Goal: Communication & Community: Connect with others

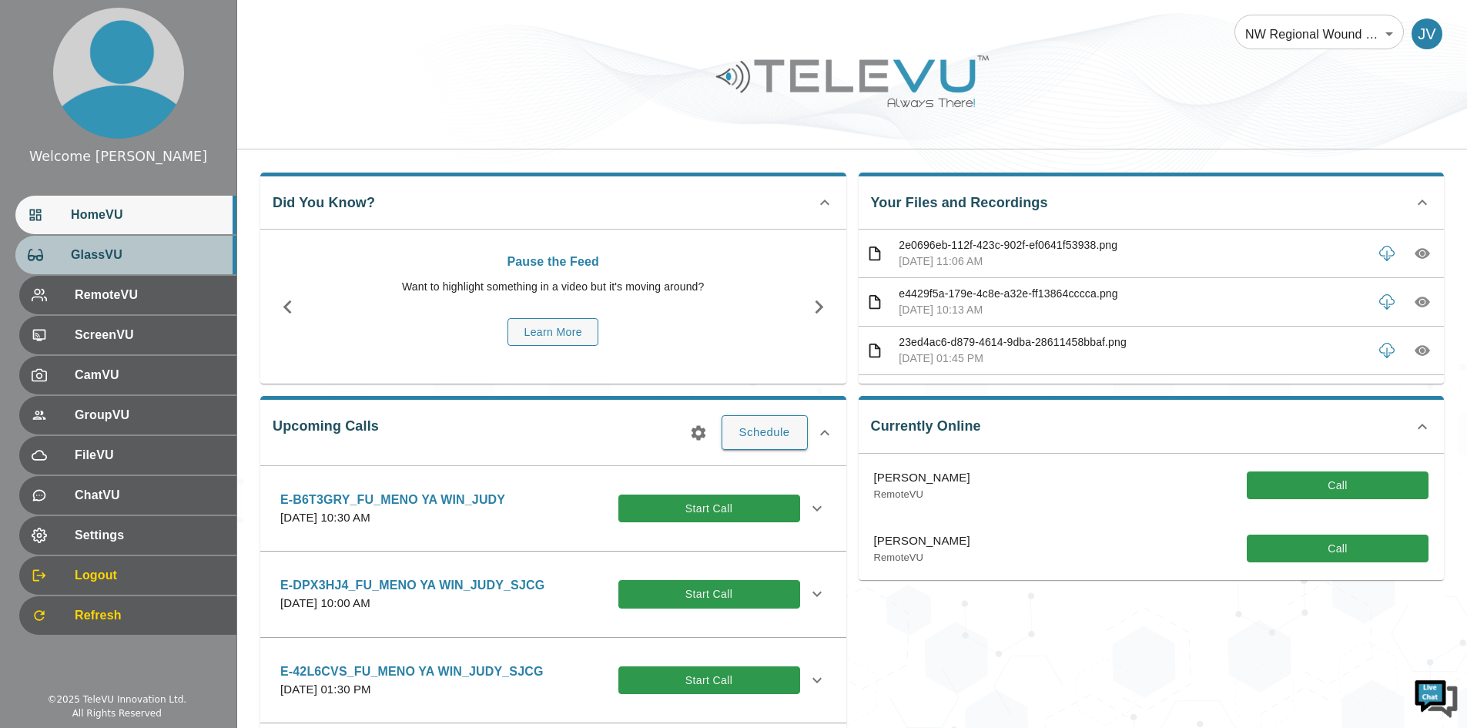
click at [109, 247] on span "GlassVU" at bounding box center [147, 255] width 153 height 18
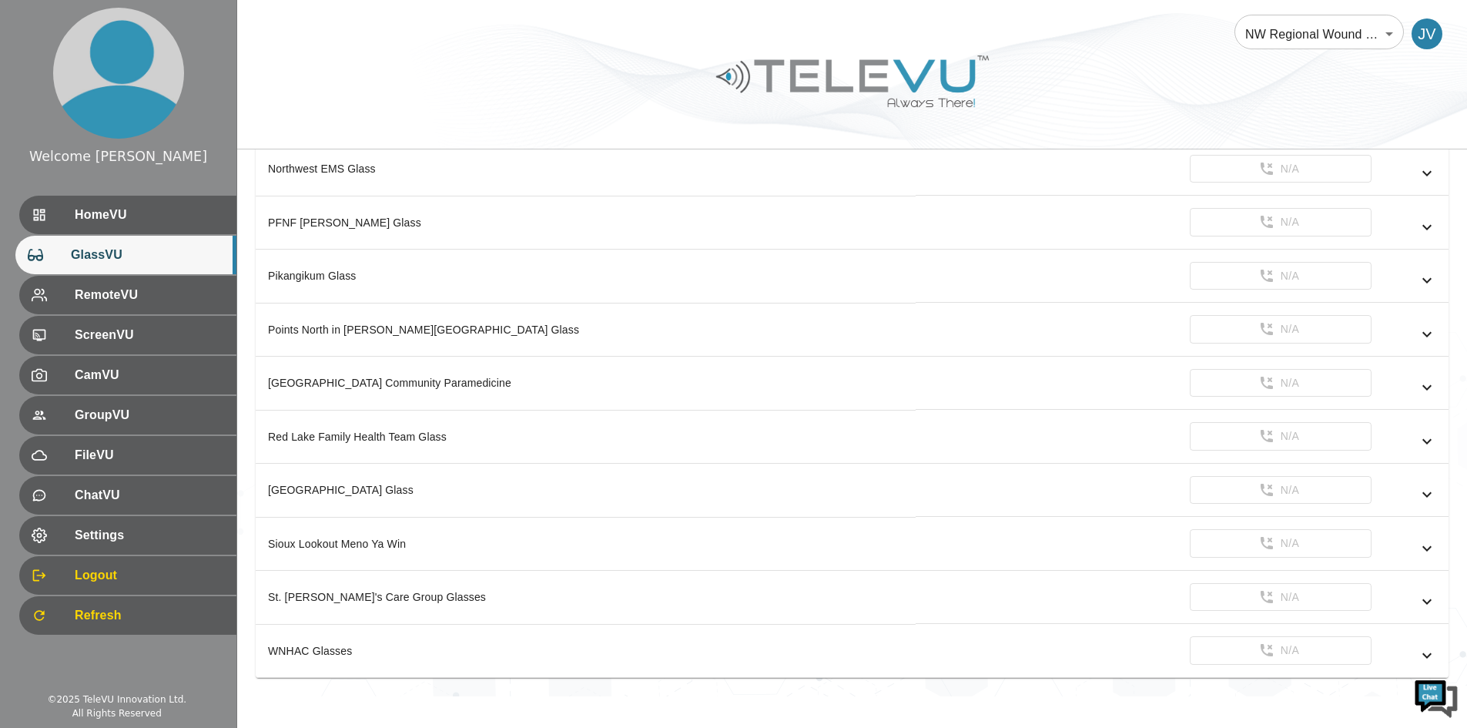
scroll to position [827, 0]
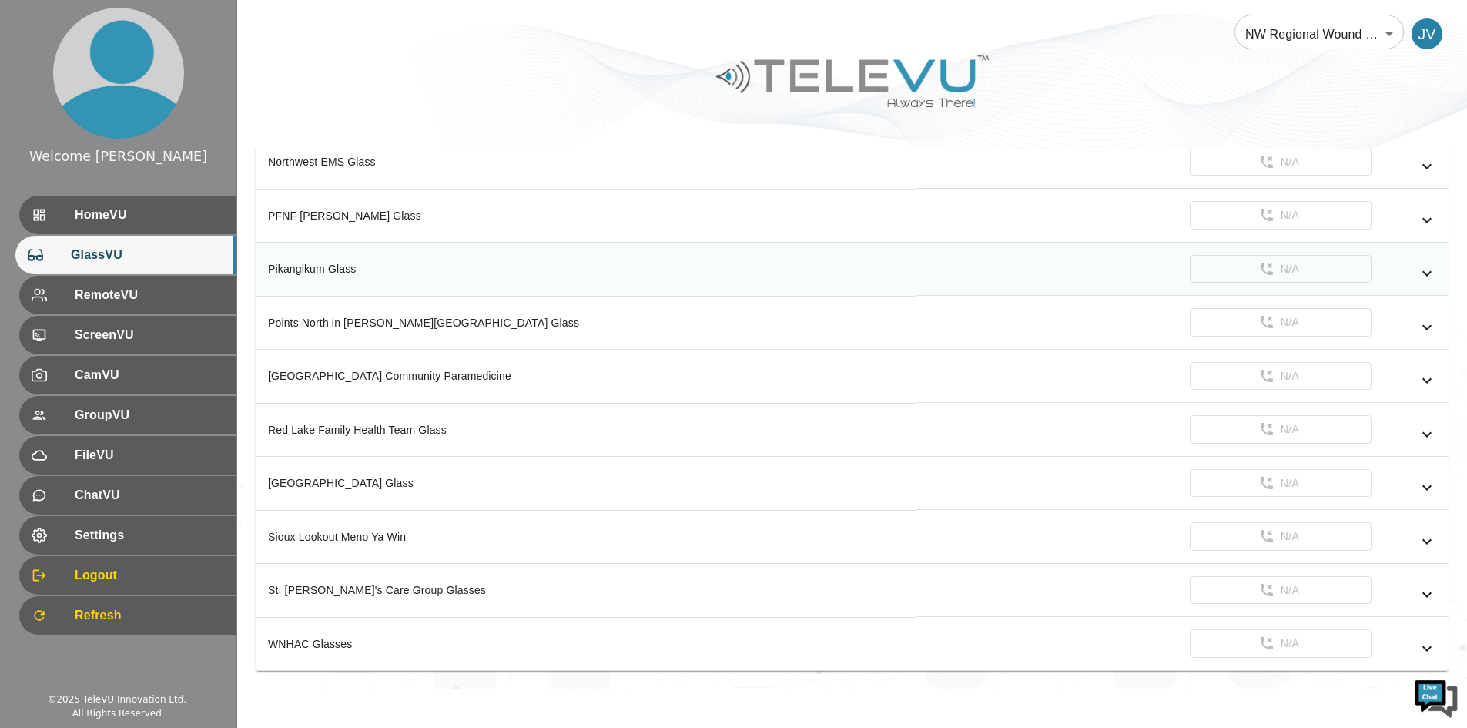
click at [339, 280] on th "Pikangikum Glass" at bounding box center [586, 270] width 660 height 54
click at [1427, 272] on icon "simple table" at bounding box center [1427, 273] width 18 height 18
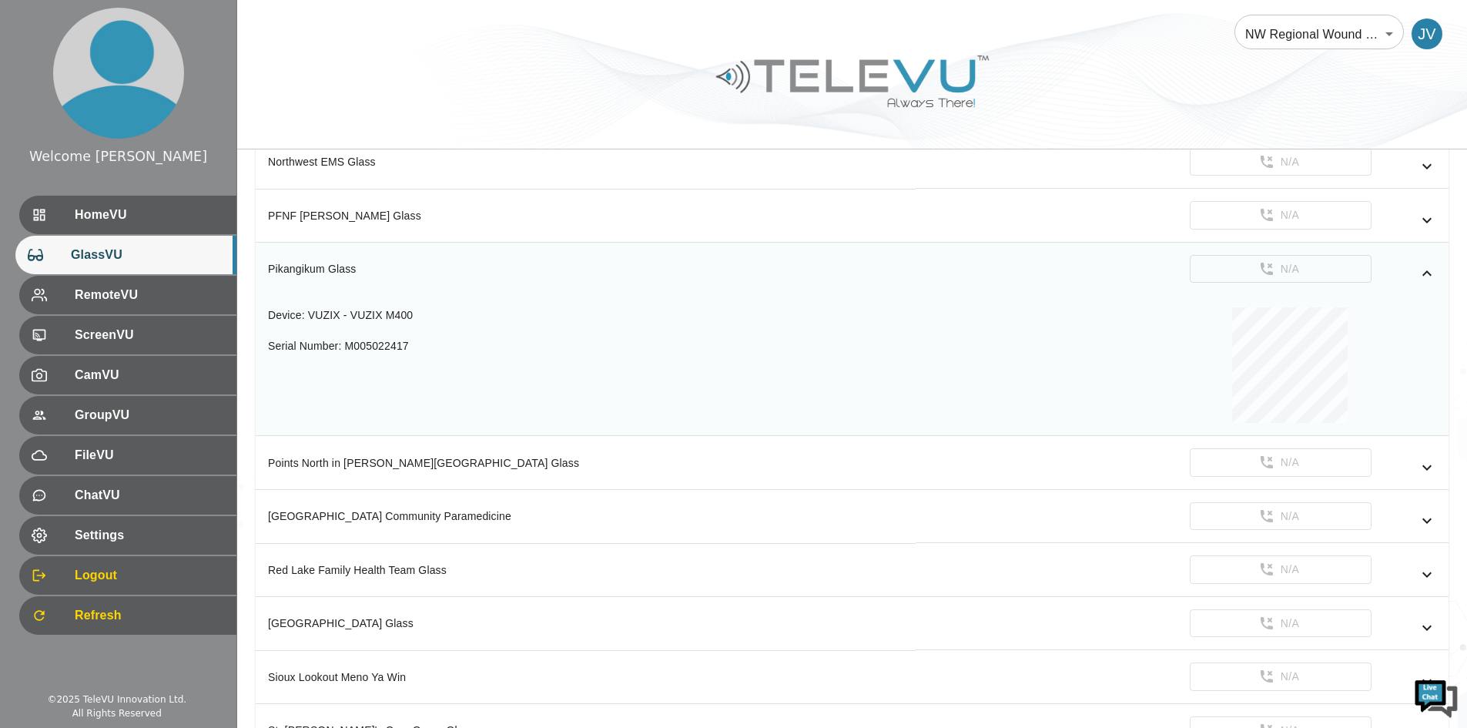
scroll to position [0, 0]
click at [1427, 272] on icon "simple table" at bounding box center [1427, 272] width 9 height 5
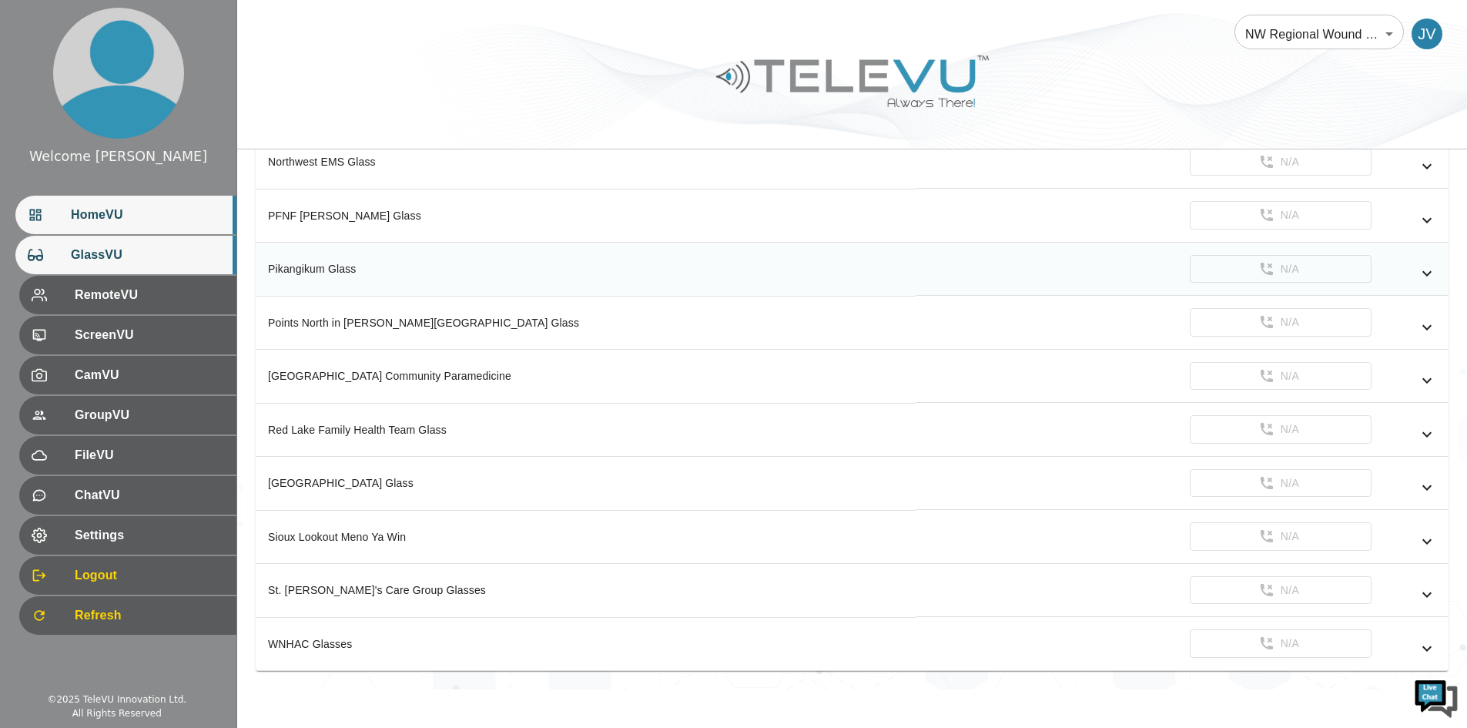
click at [149, 224] on span "HomeVU" at bounding box center [147, 215] width 153 height 18
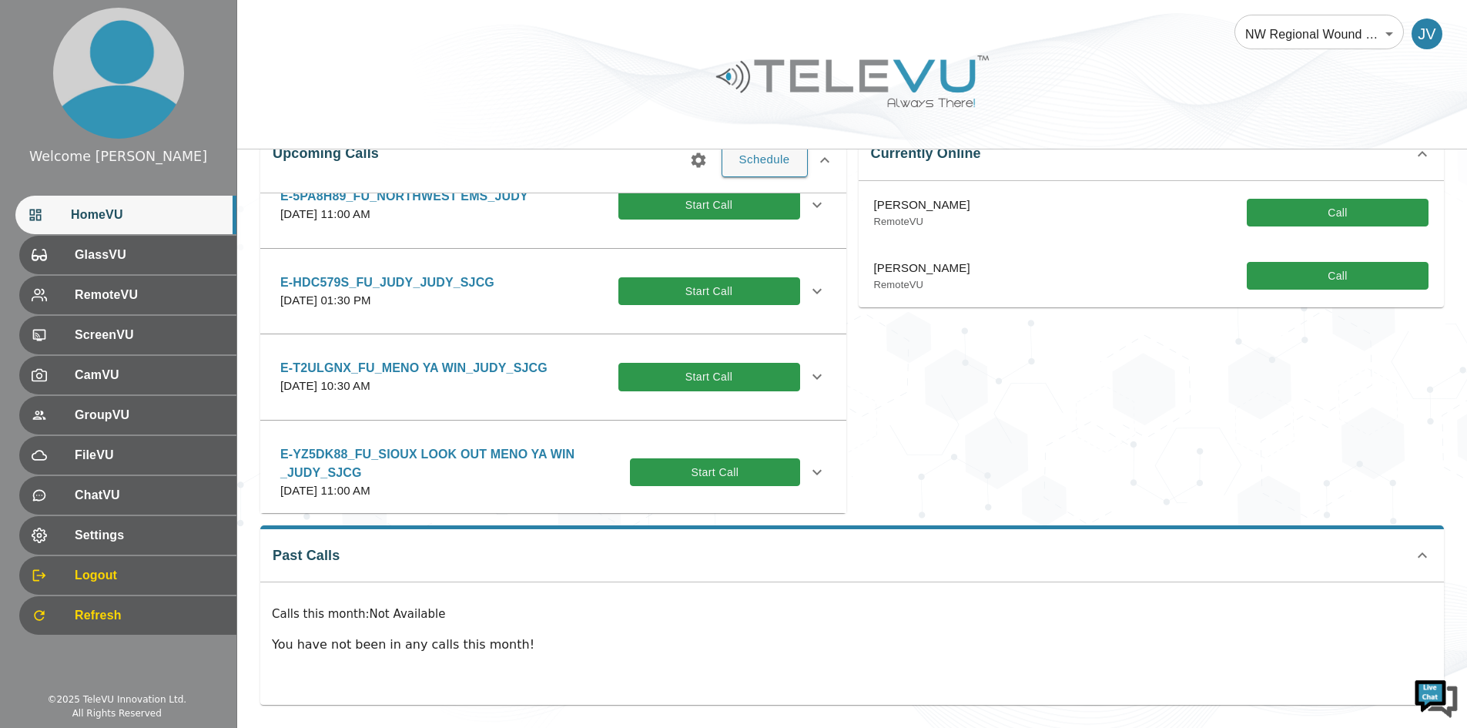
scroll to position [693, 0]
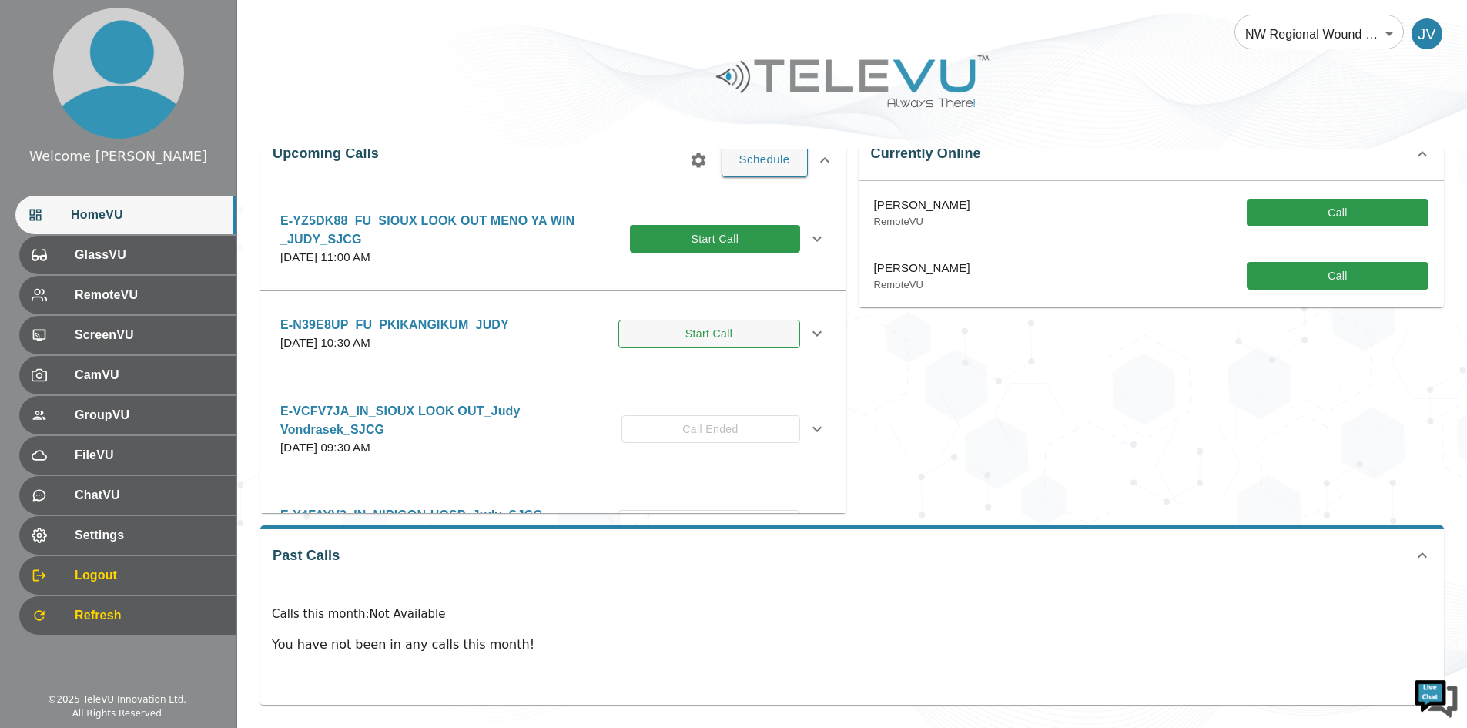
click at [716, 330] on button "Start Call" at bounding box center [710, 334] width 182 height 29
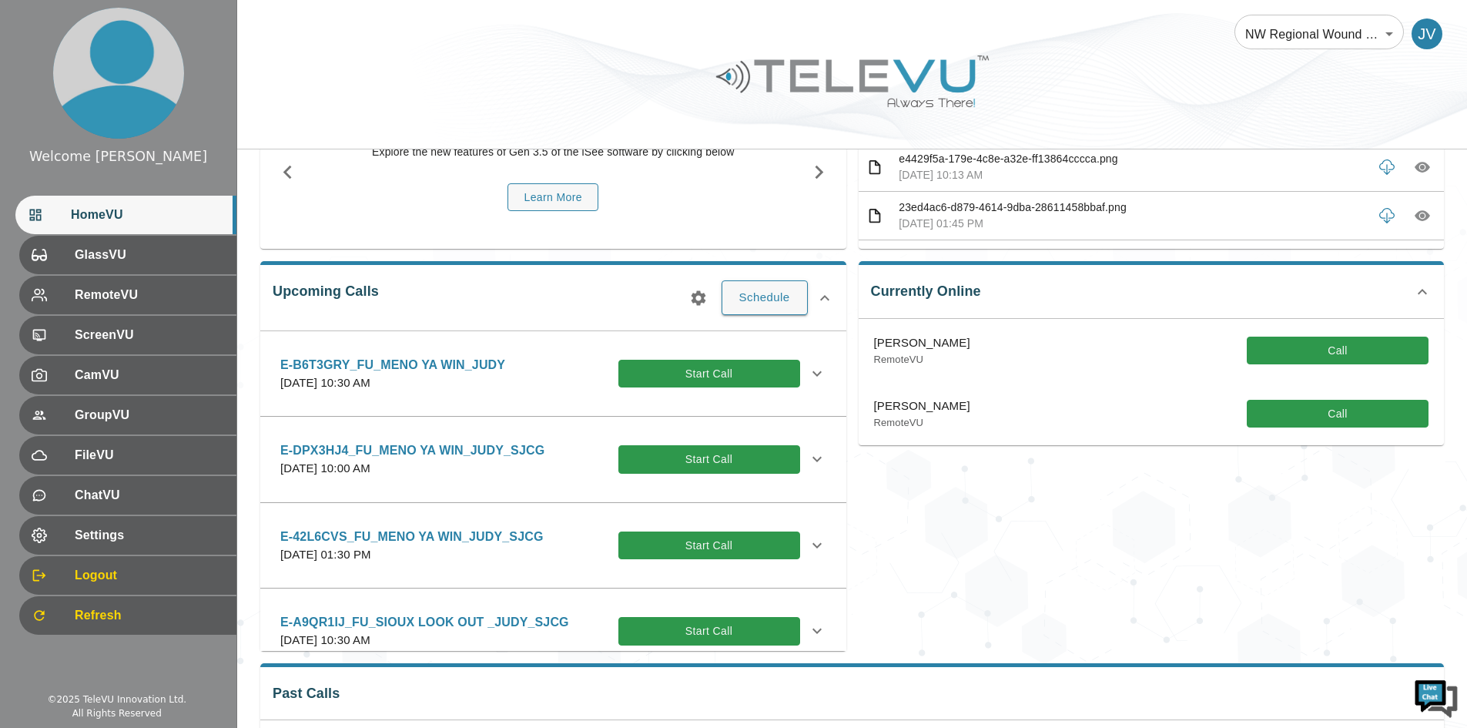
scroll to position [154, 0]
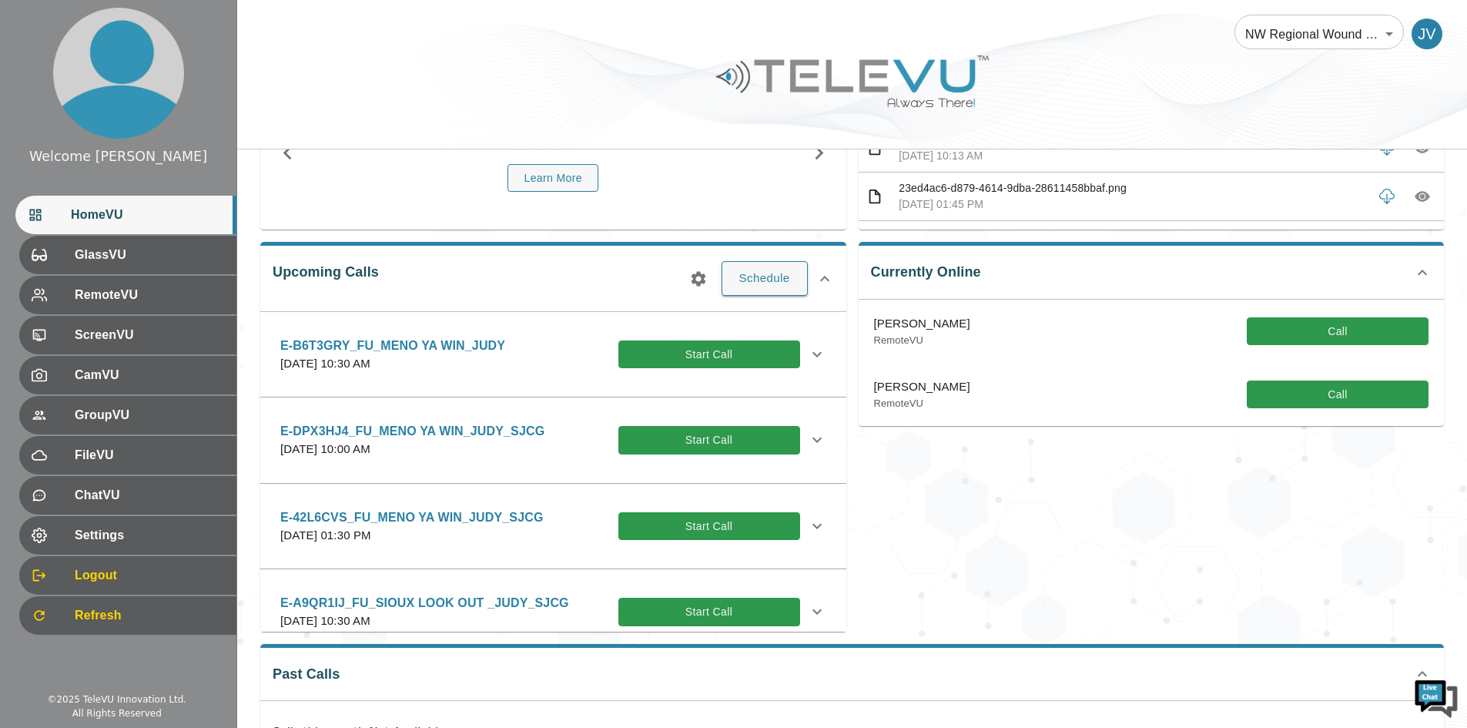
click at [1046, 492] on div "Currently Online Sadiya Patel_SJCG RemoteVU Call Priya Ghanta_SJCG RemoteVU Call" at bounding box center [1146, 430] width 599 height 401
click at [106, 292] on span "RemoteVU" at bounding box center [147, 295] width 153 height 18
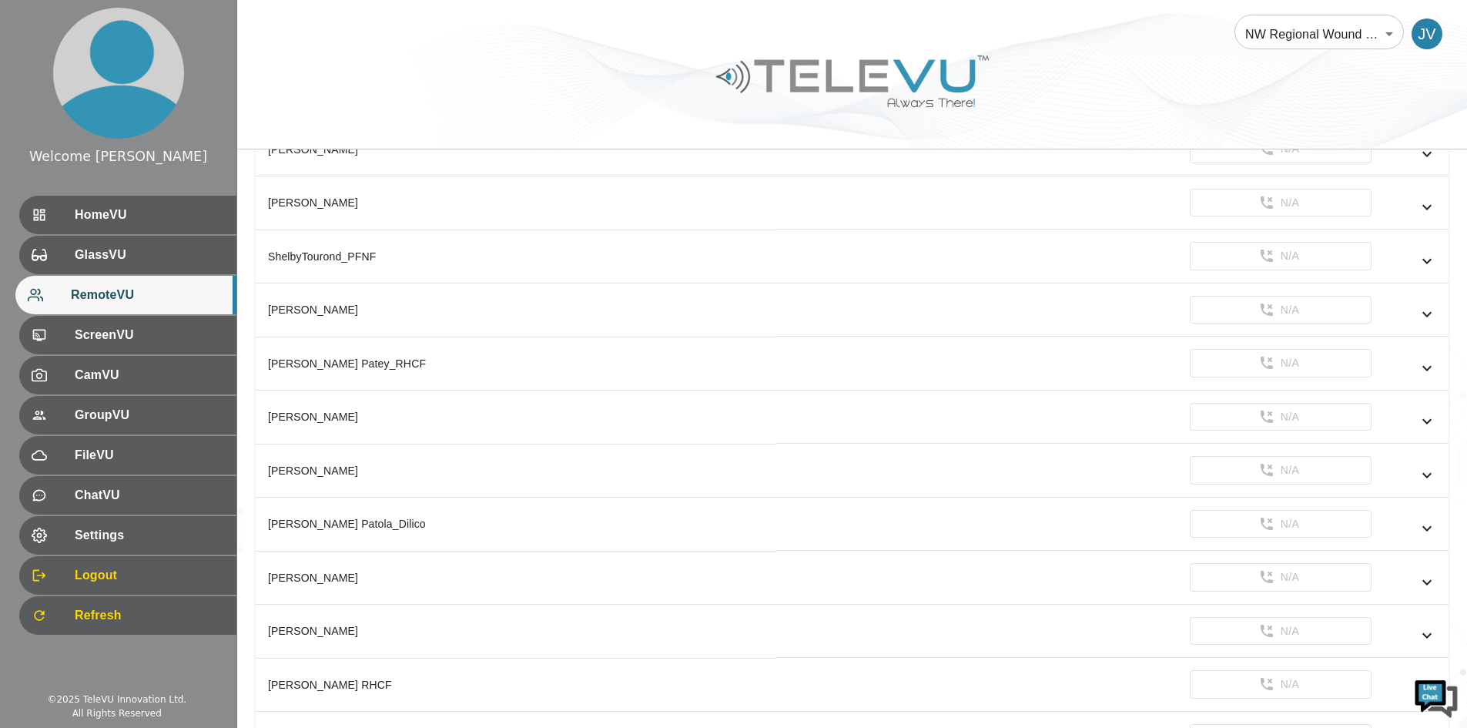
scroll to position [4423, 0]
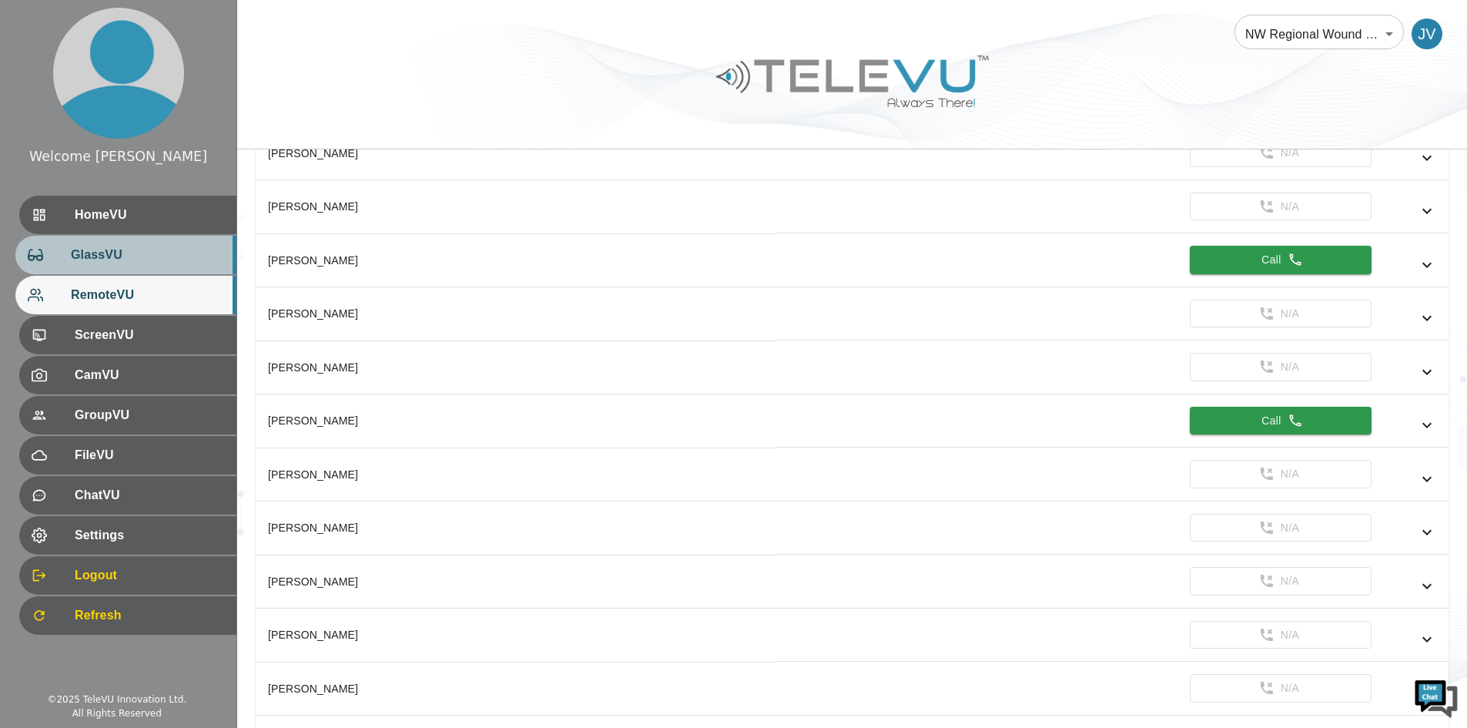
click at [161, 250] on span "GlassVU" at bounding box center [147, 255] width 153 height 18
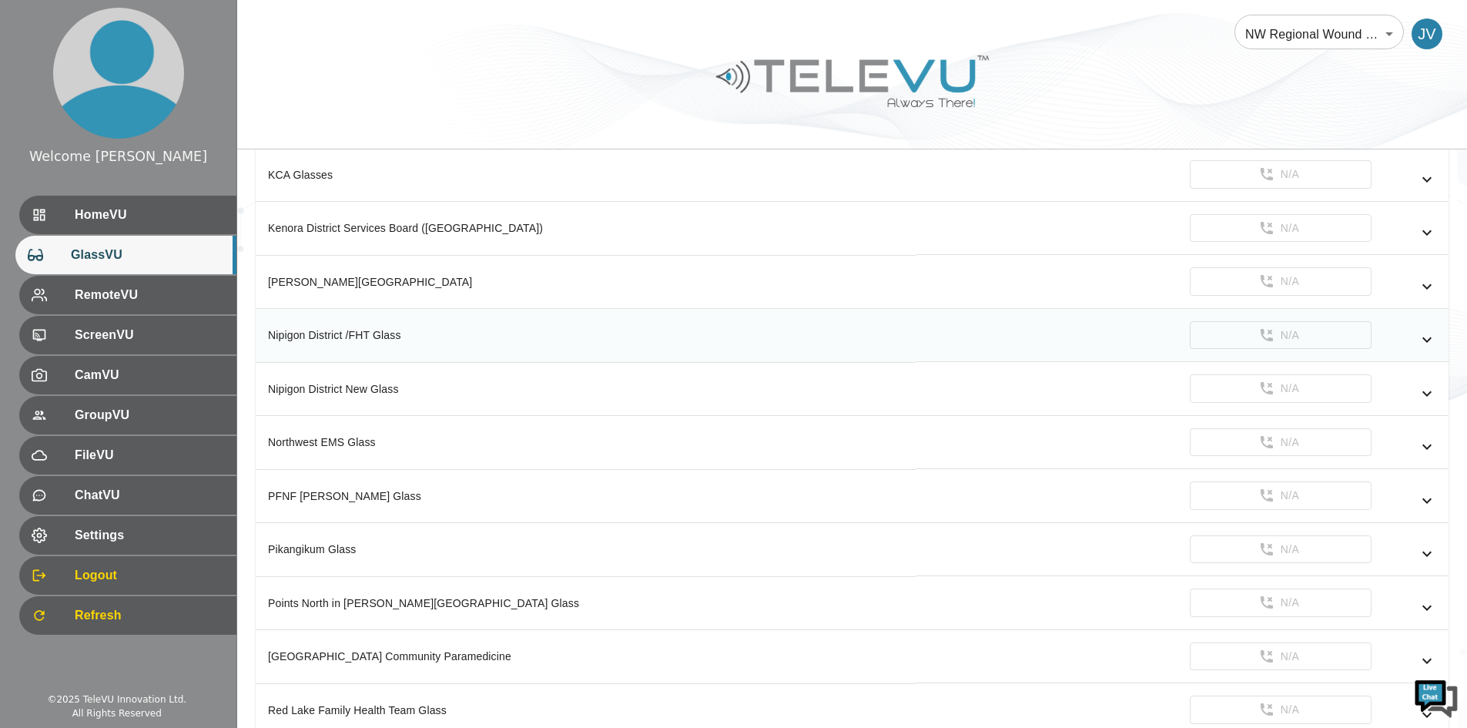
scroll to position [616, 0]
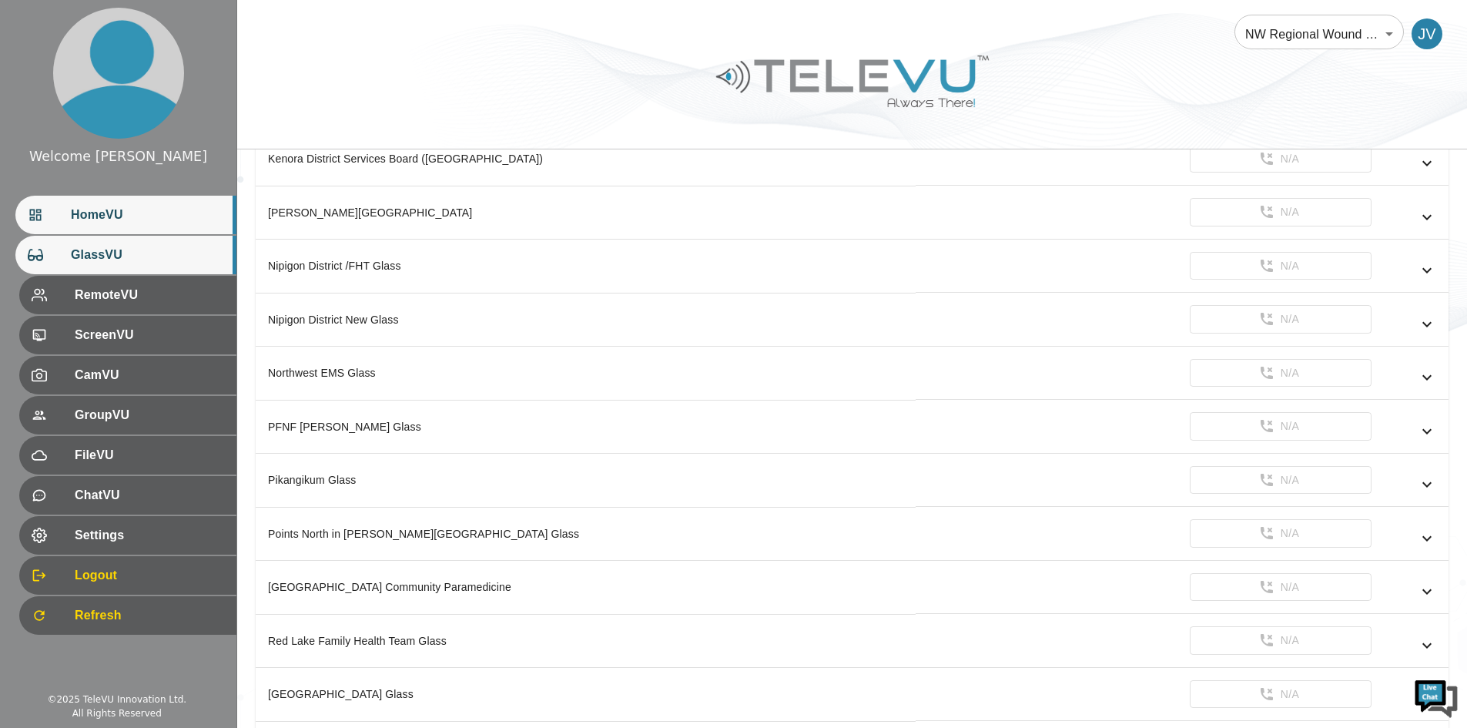
click at [151, 216] on span "HomeVU" at bounding box center [147, 215] width 153 height 18
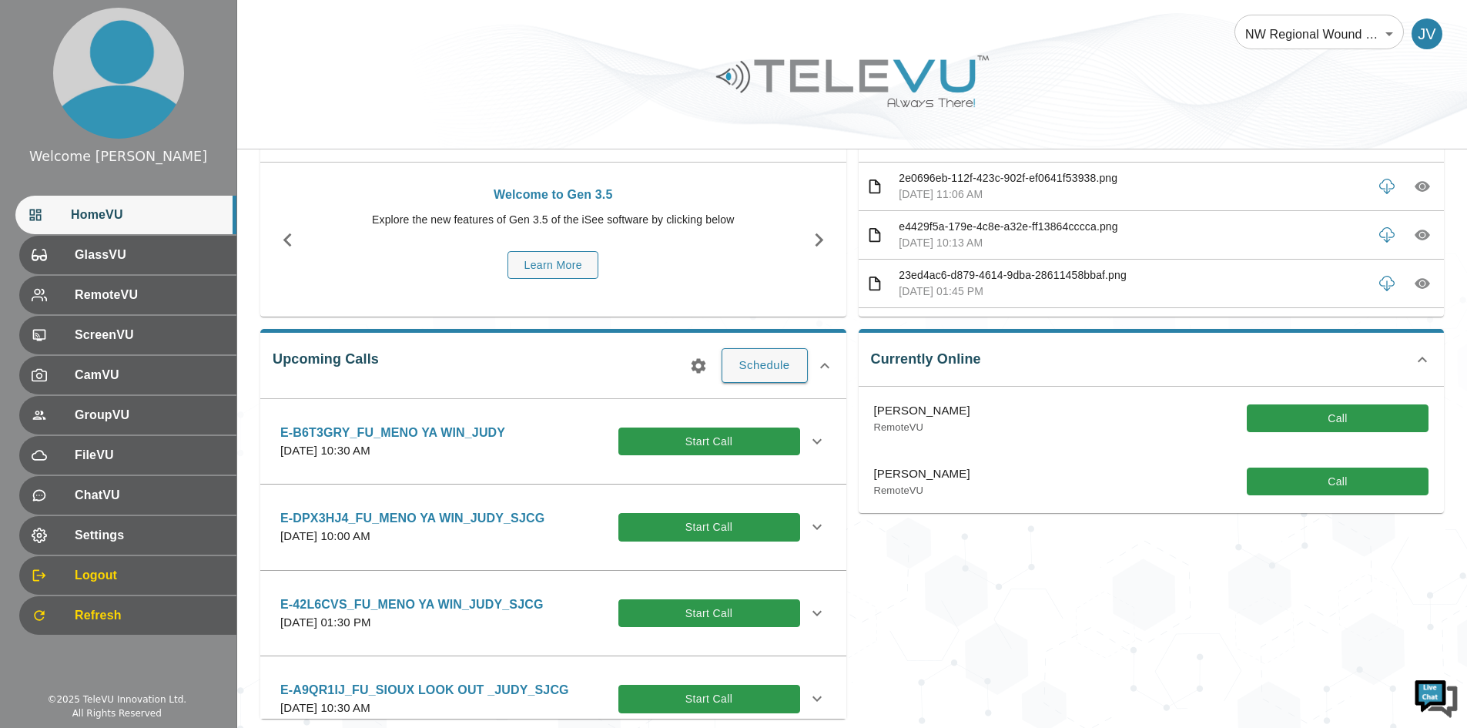
scroll to position [273, 0]
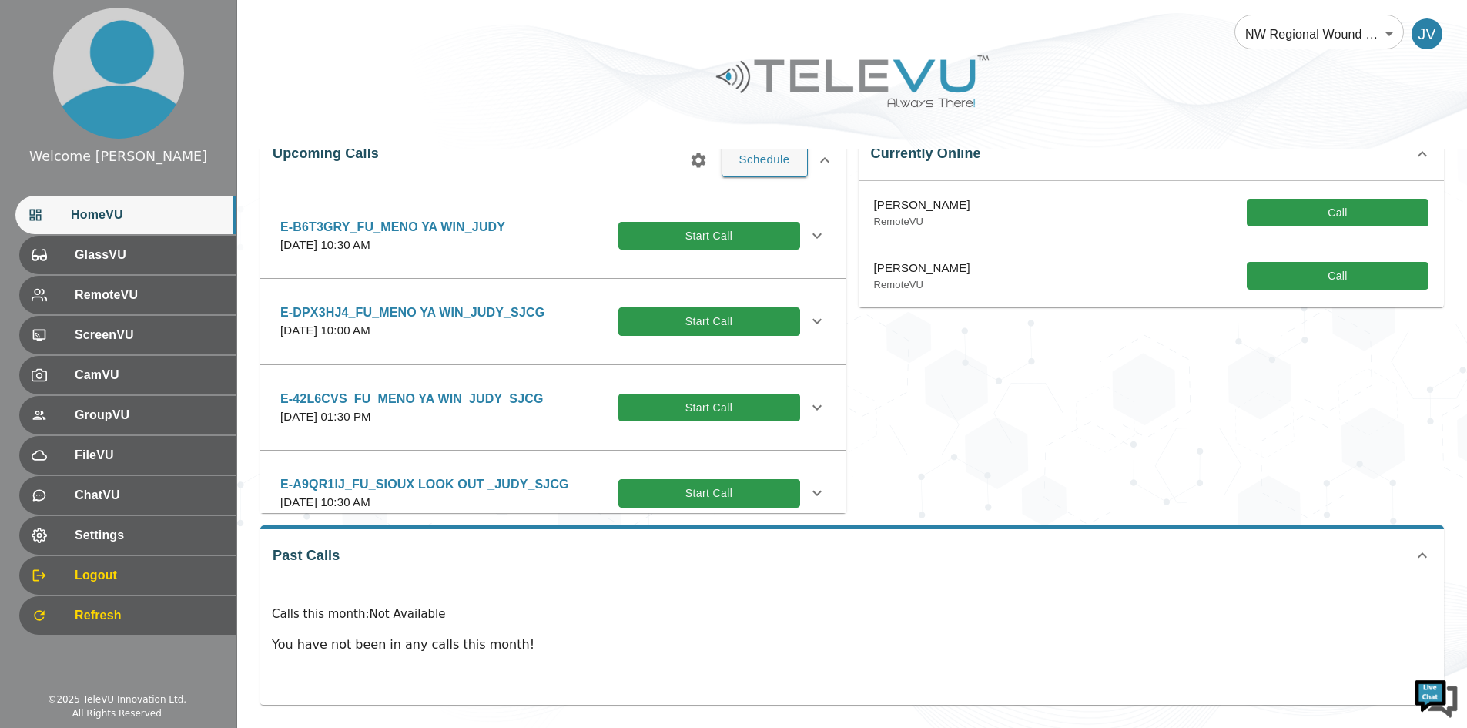
click at [534, 622] on p "Calls this month : Not Available" at bounding box center [852, 614] width 1161 height 18
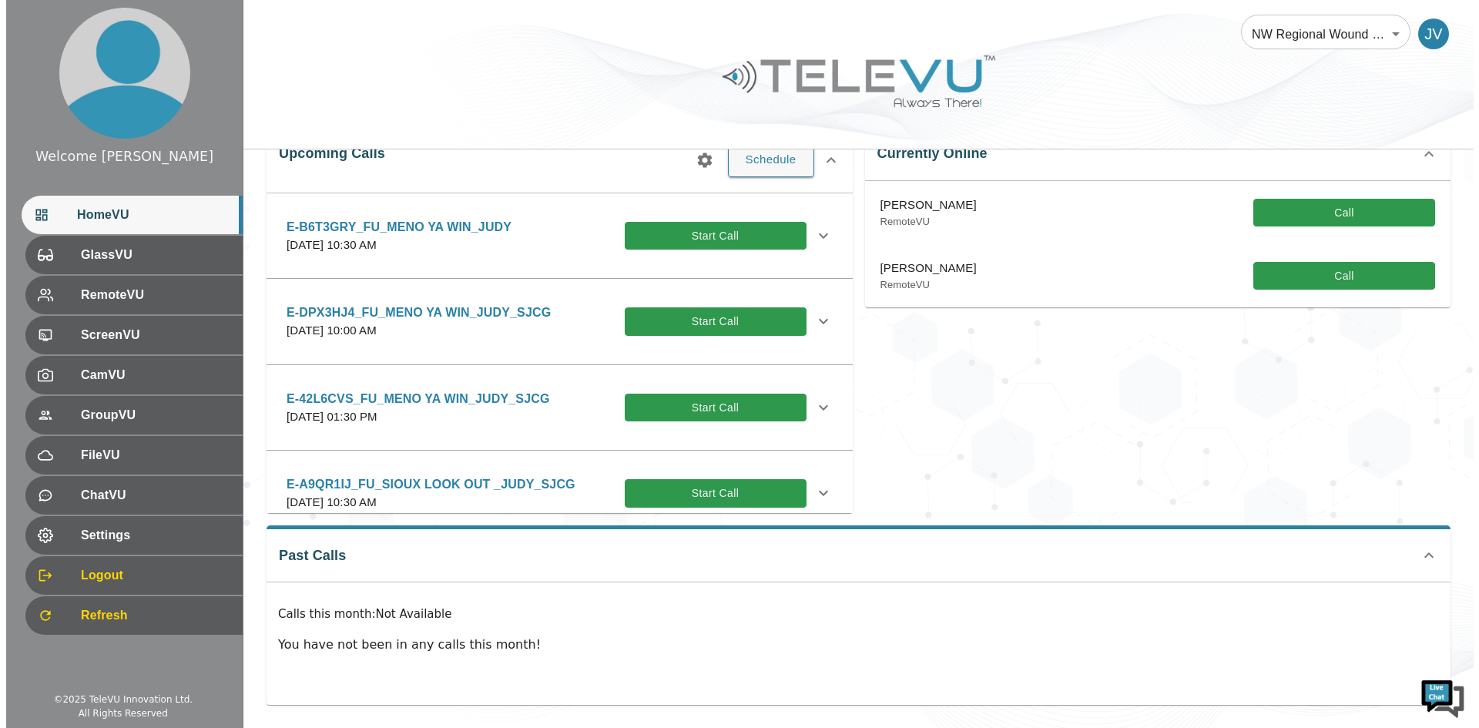
scroll to position [0, 0]
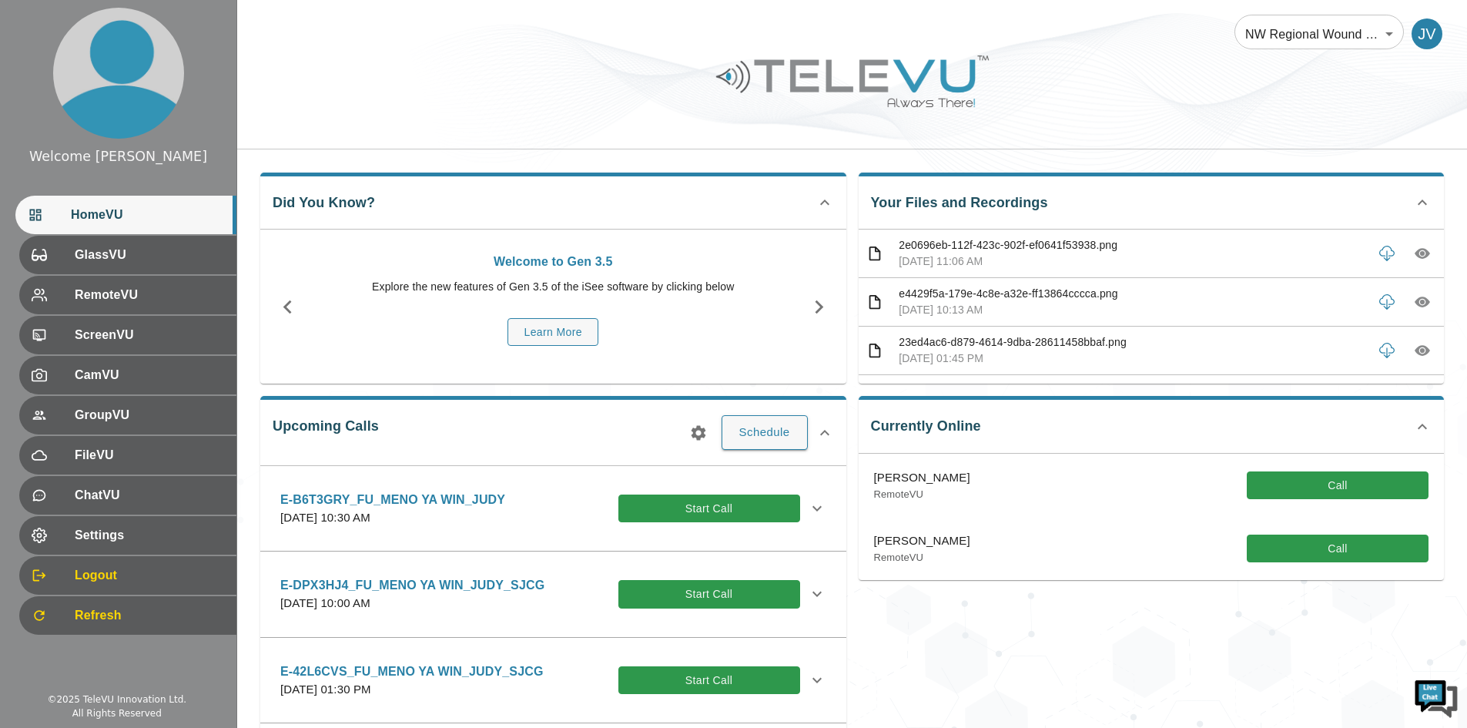
click at [699, 424] on icon "button" at bounding box center [698, 433] width 18 height 18
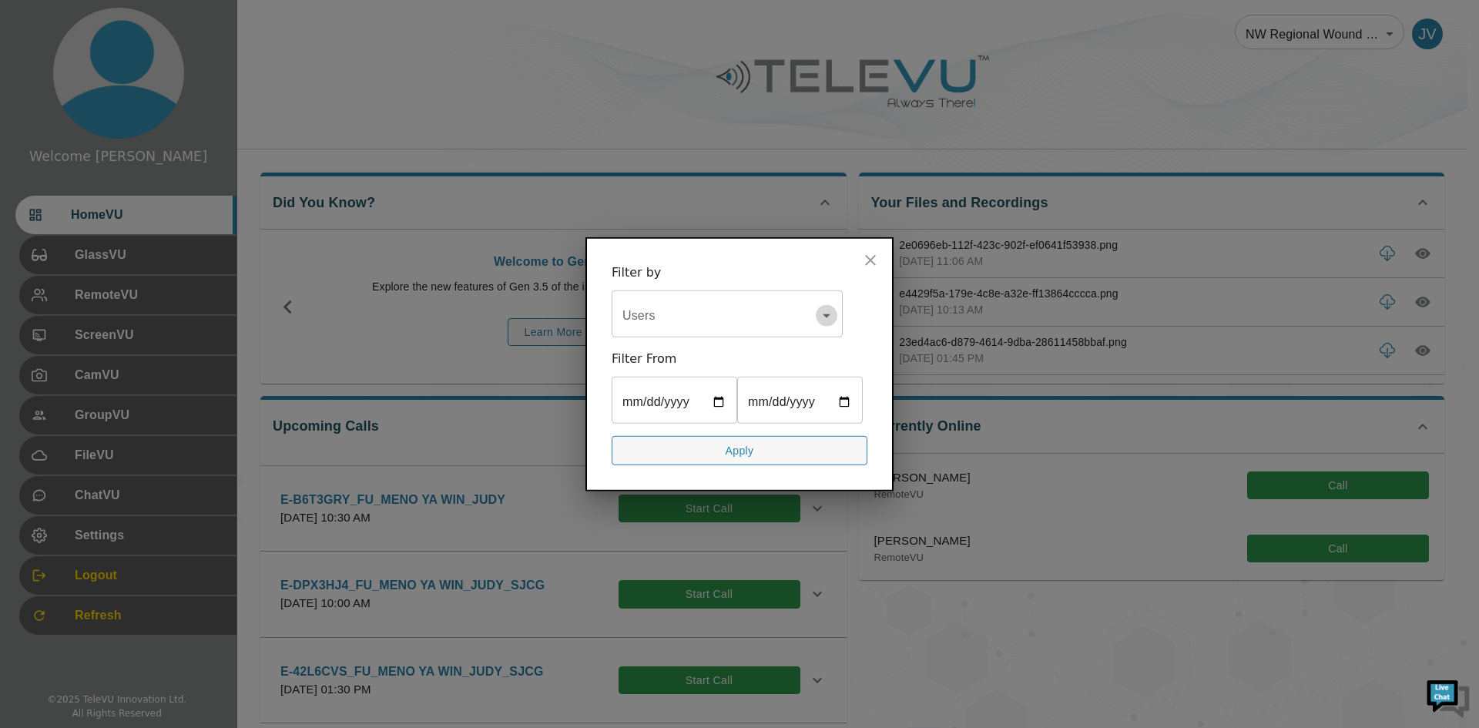
click at [830, 316] on icon "Open" at bounding box center [826, 315] width 18 height 18
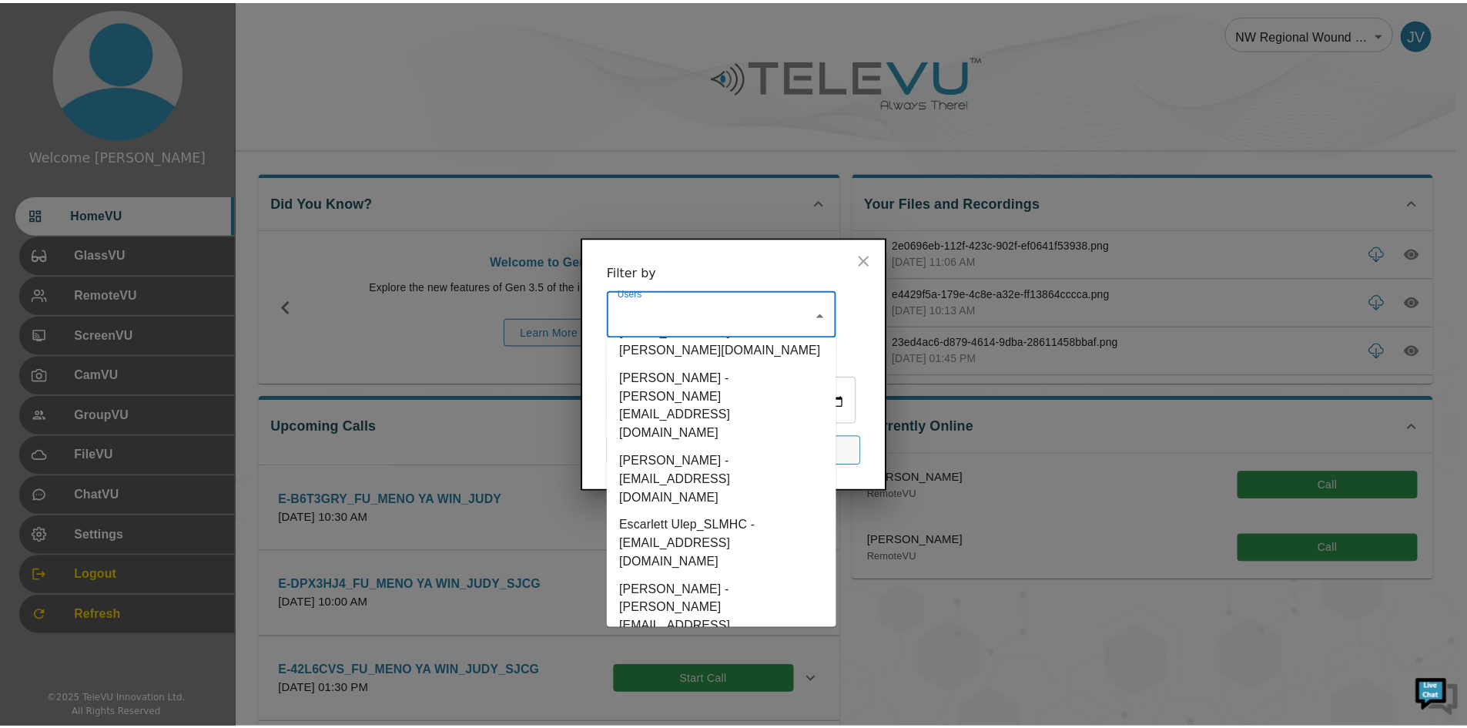
scroll to position [2080, 0]
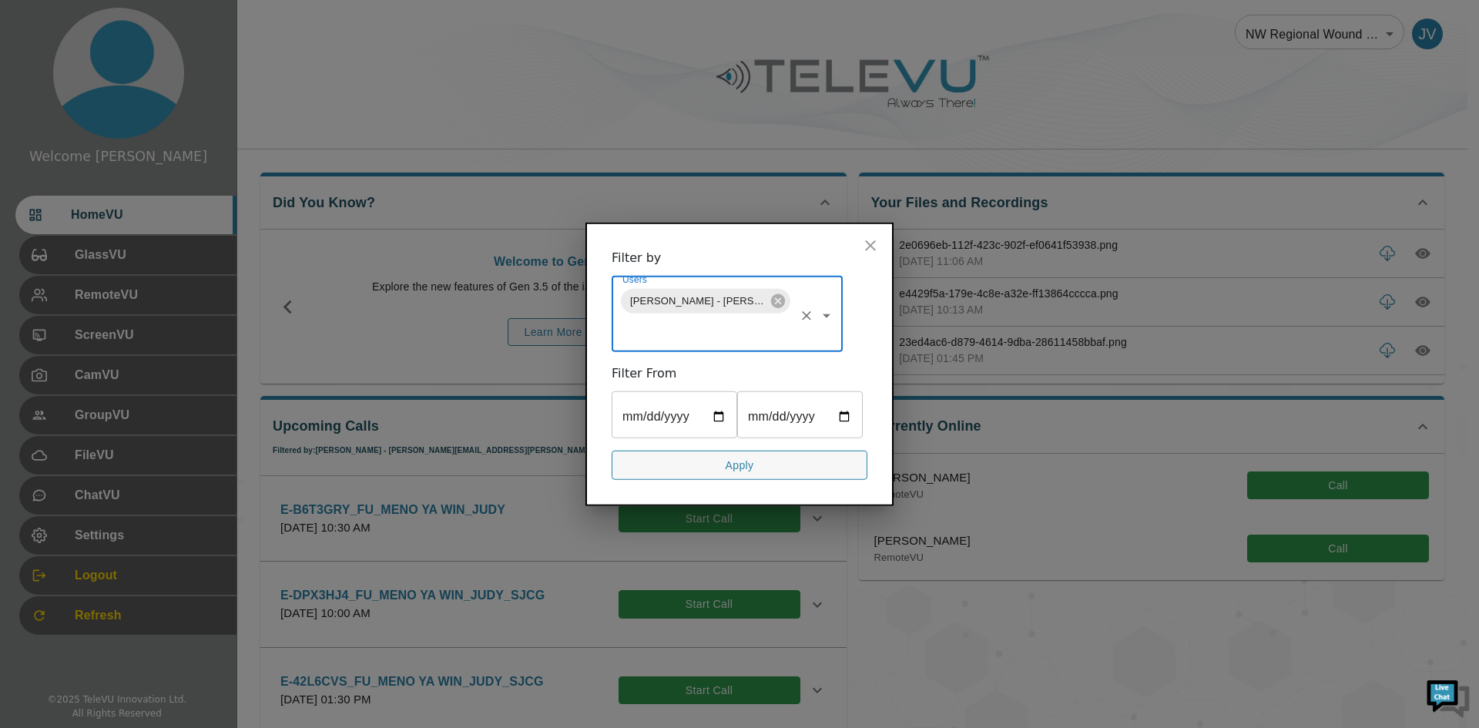
click at [712, 416] on input "date" at bounding box center [675, 415] width 126 height 43
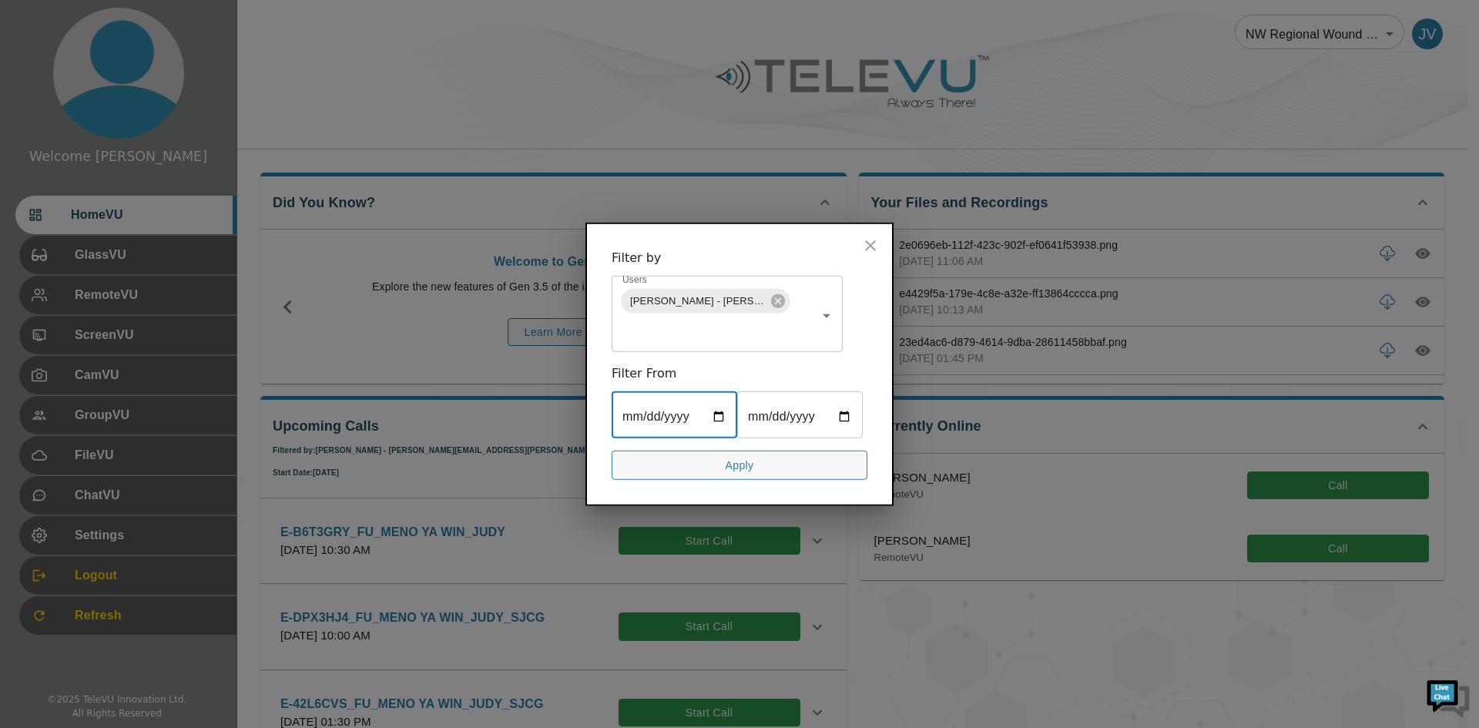
click at [718, 414] on input "2025-01-25" at bounding box center [675, 415] width 126 height 43
type input "2025-08-25"
click at [810, 428] on input "date" at bounding box center [800, 415] width 126 height 43
click at [845, 414] on input "date" at bounding box center [800, 415] width 126 height 43
type input "2025-09-25"
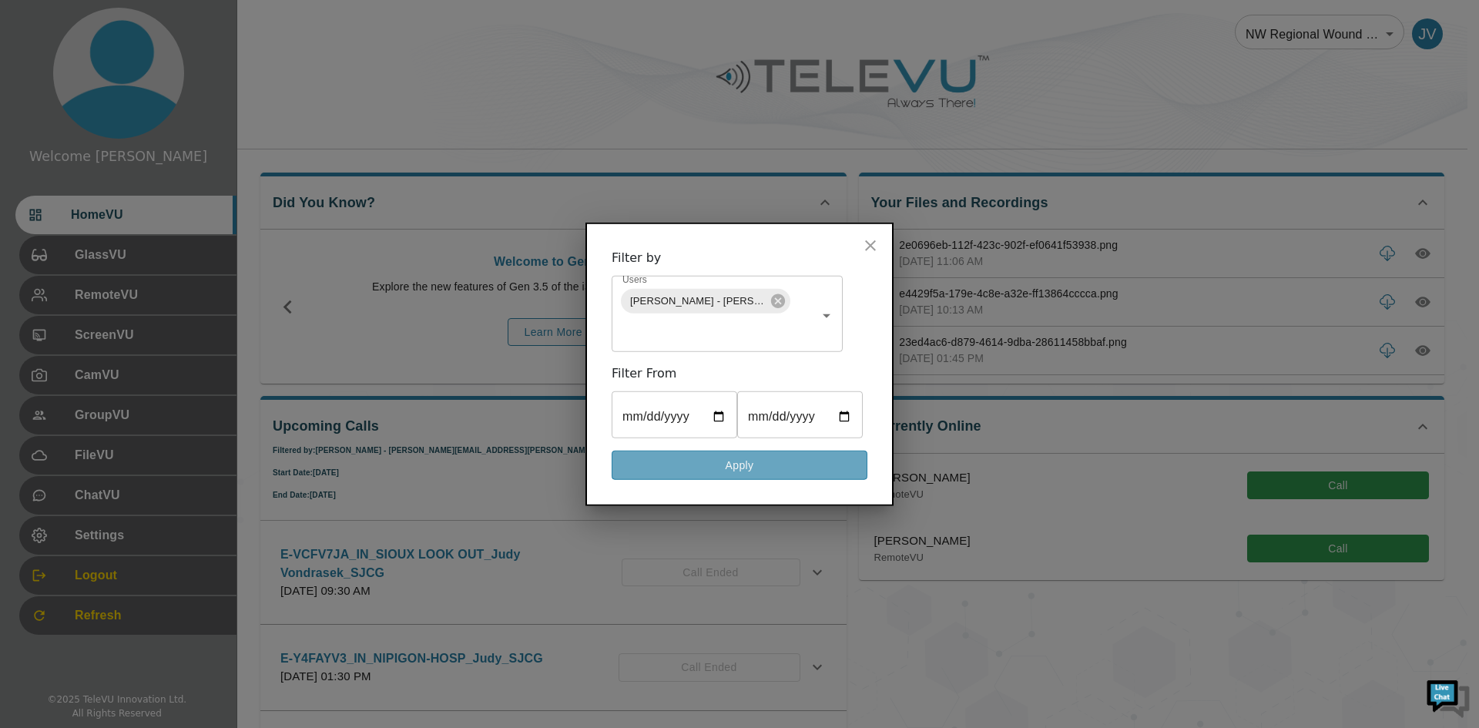
click at [736, 465] on button "Apply" at bounding box center [740, 465] width 256 height 30
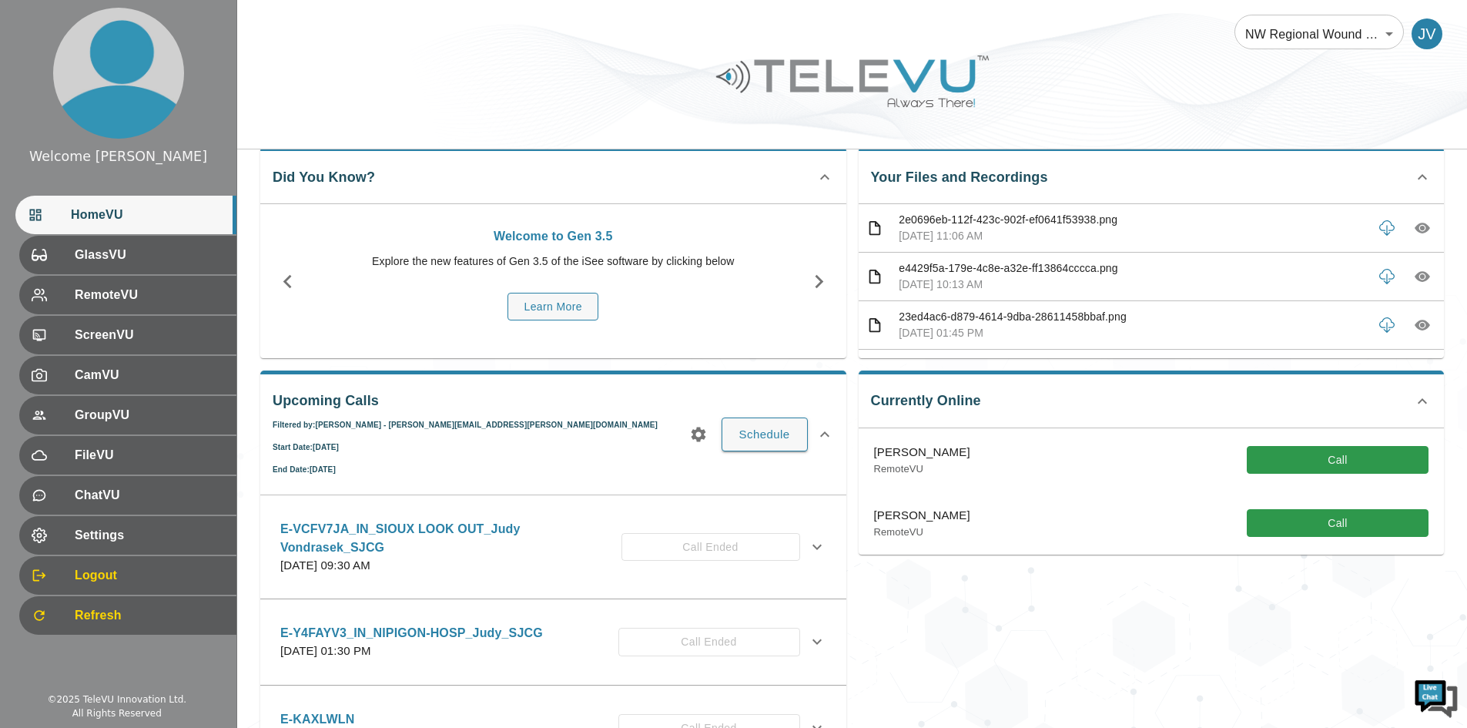
scroll to position [0, 0]
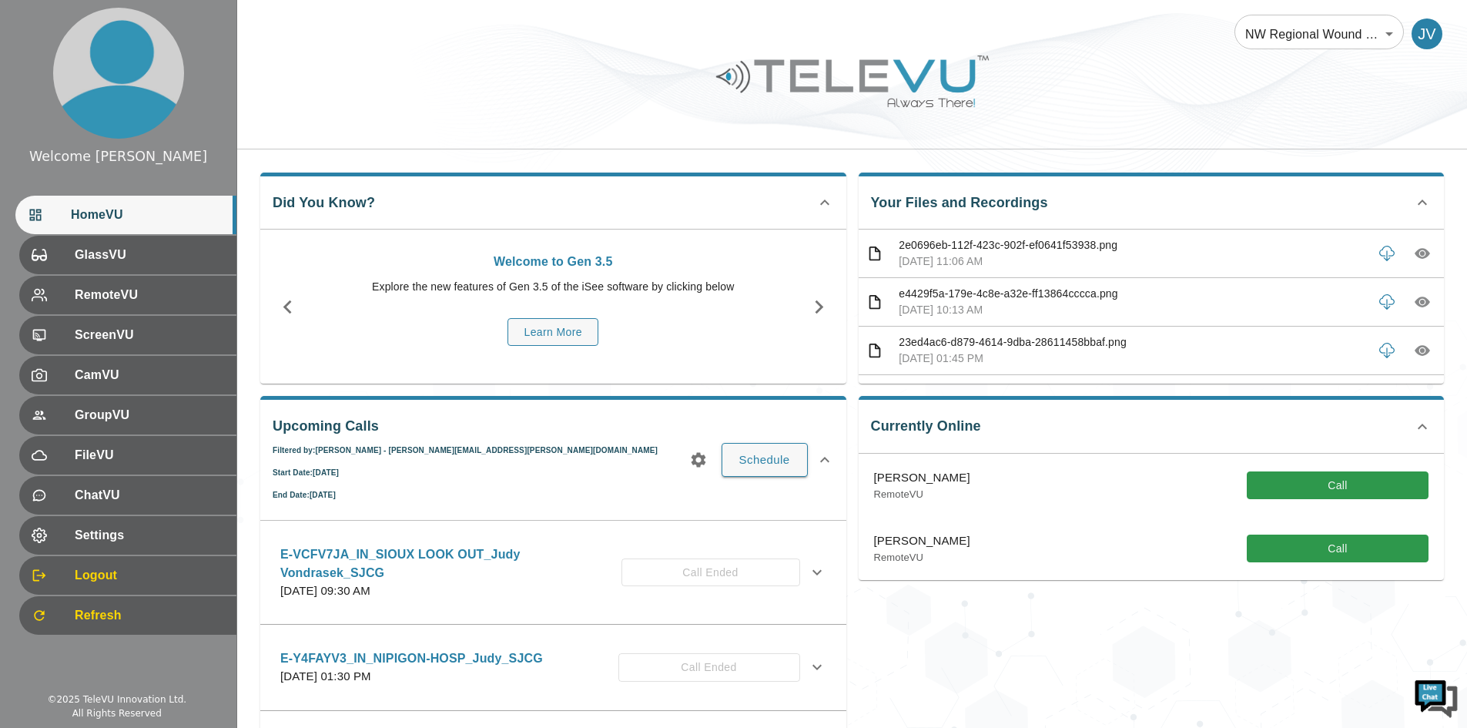
click at [695, 458] on icon "button" at bounding box center [698, 459] width 15 height 15
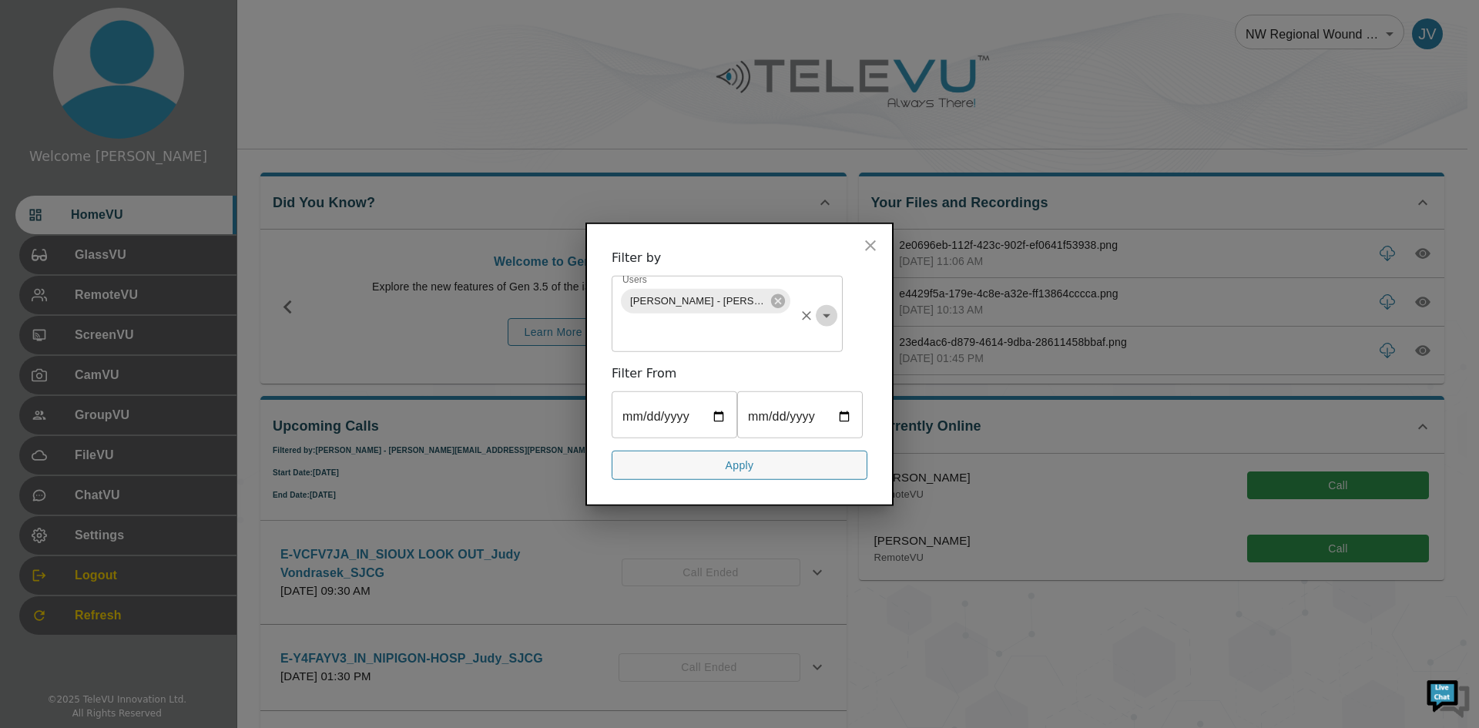
click at [823, 314] on icon "Open" at bounding box center [826, 315] width 18 height 18
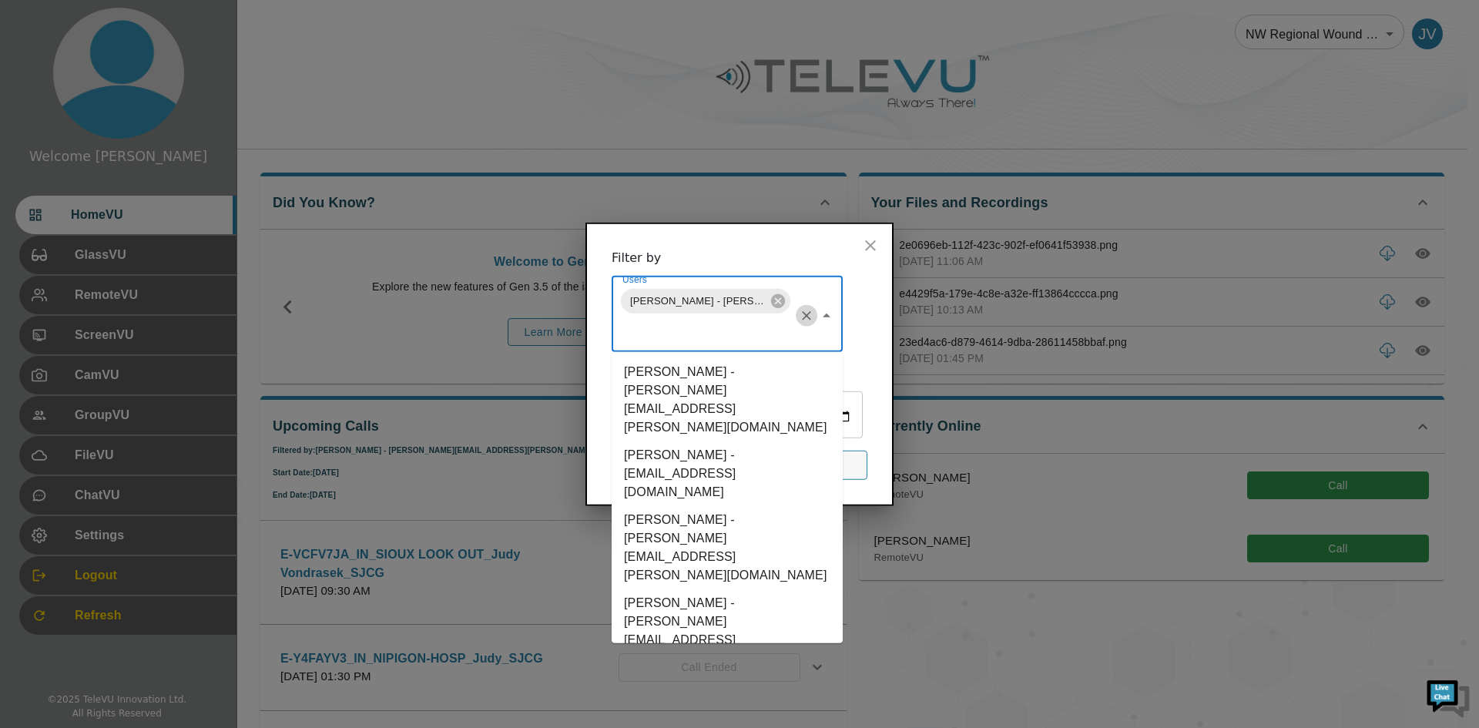
click at [803, 318] on icon "Clear" at bounding box center [806, 314] width 9 height 9
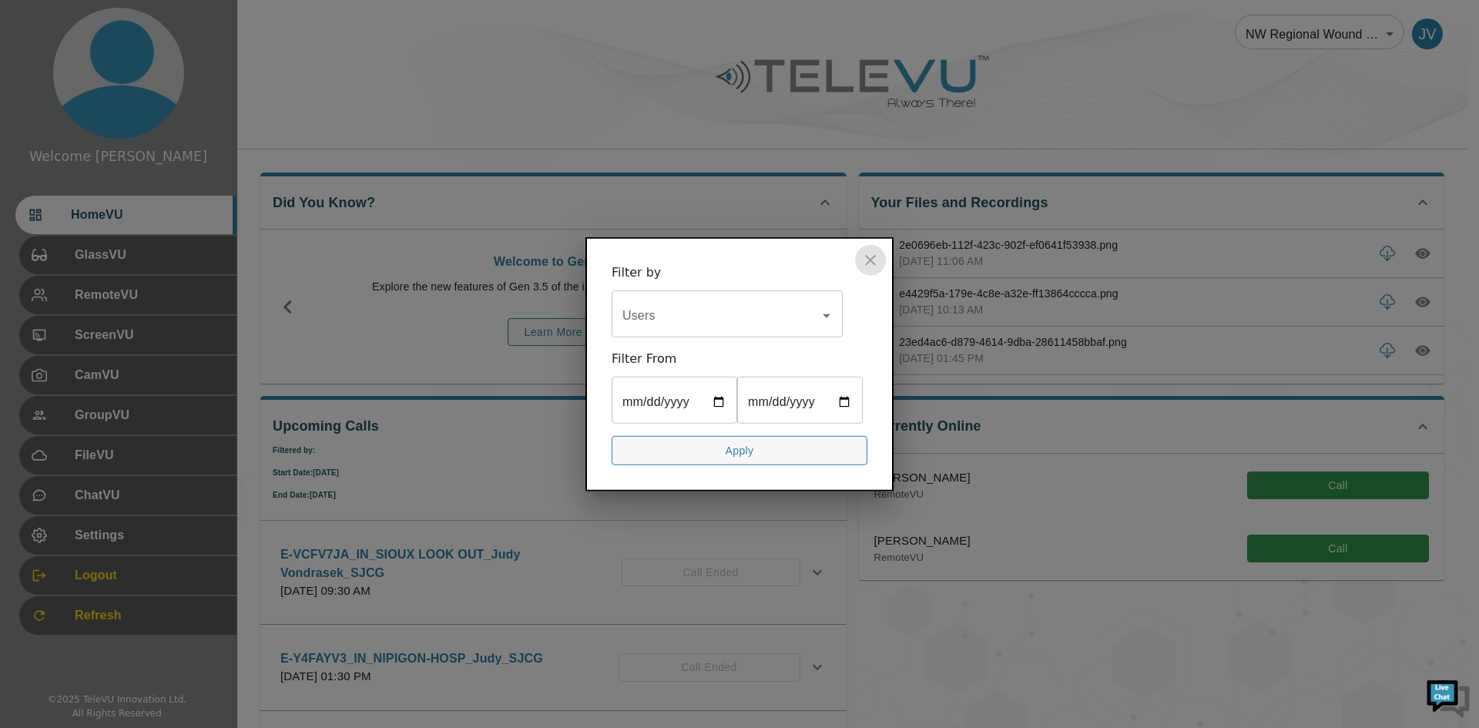
click at [873, 254] on icon "close" at bounding box center [870, 259] width 18 height 18
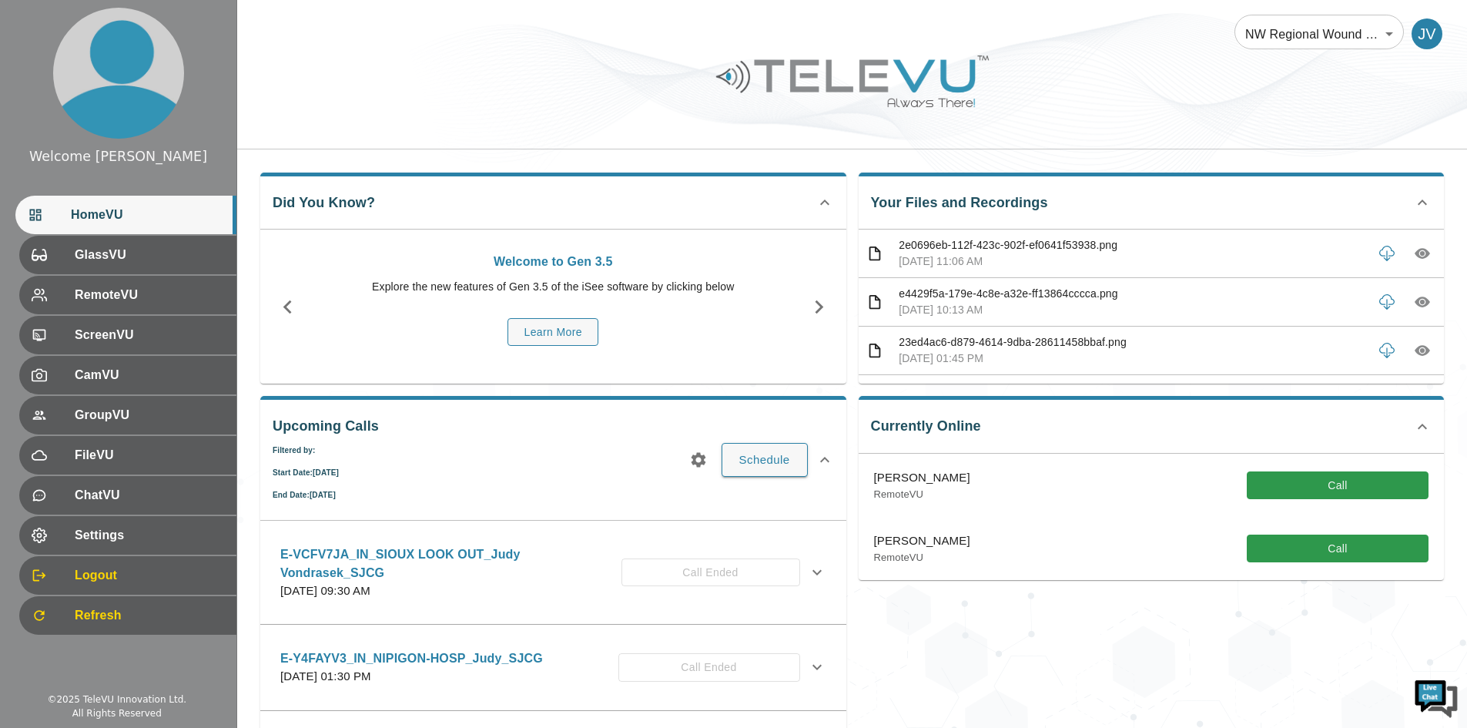
click at [819, 458] on icon at bounding box center [825, 460] width 18 height 18
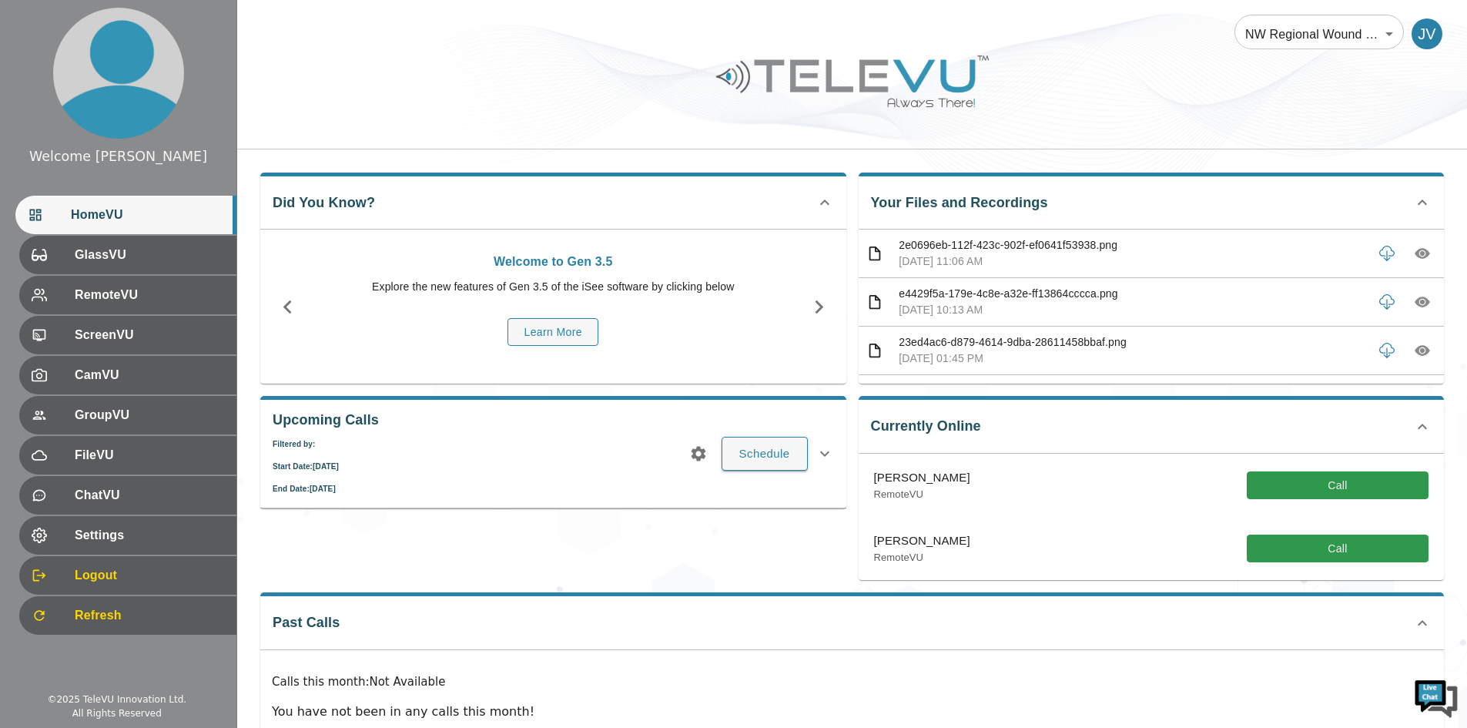
click at [825, 452] on icon at bounding box center [825, 453] width 18 height 18
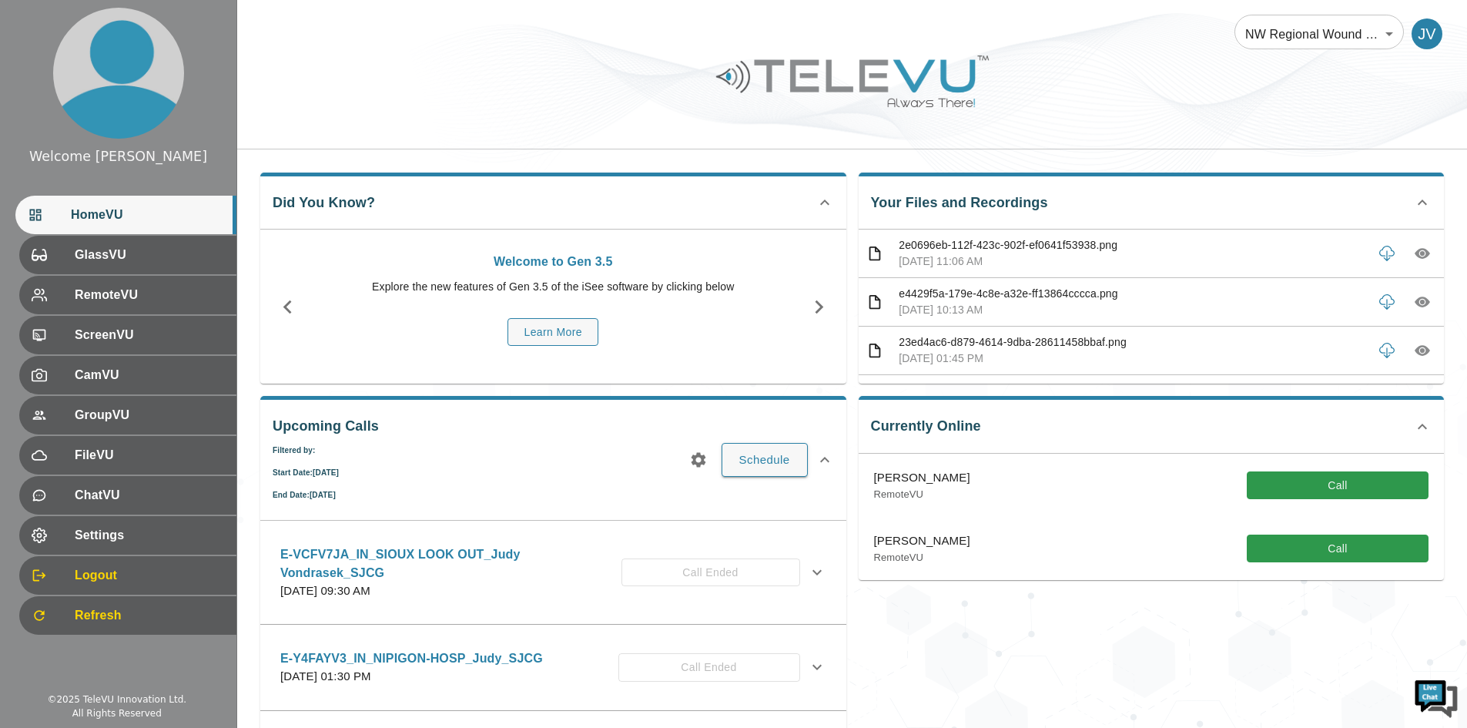
click at [820, 458] on icon at bounding box center [825, 460] width 18 height 18
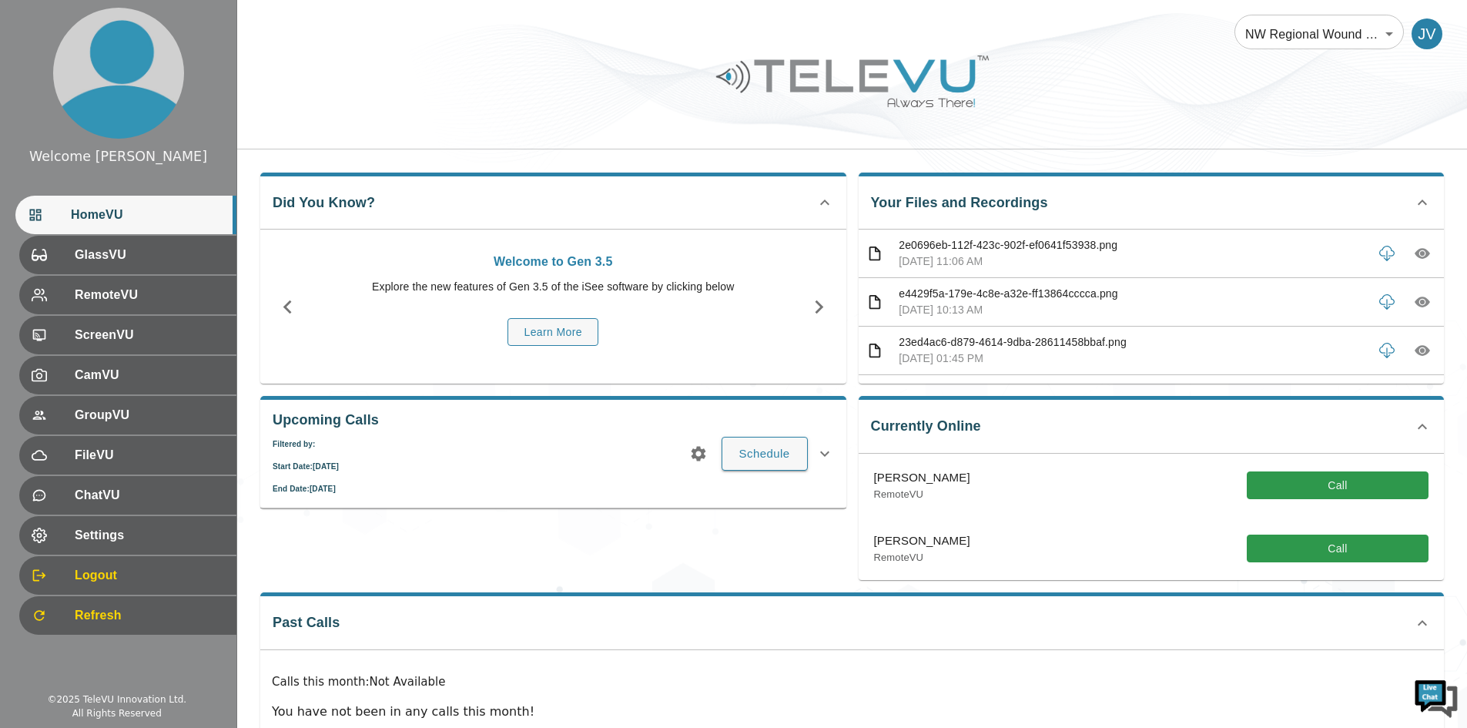
click at [820, 458] on icon at bounding box center [825, 453] width 18 height 18
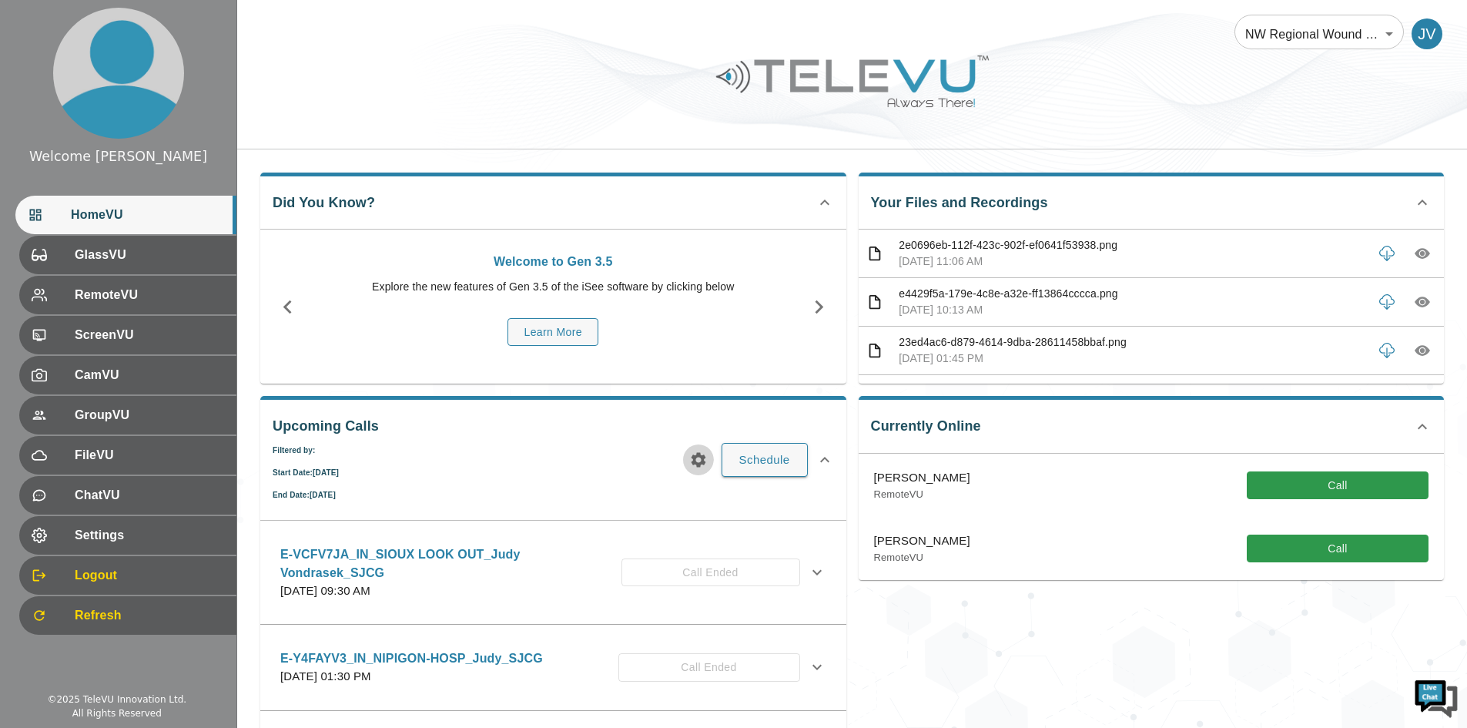
click at [699, 459] on icon "button" at bounding box center [698, 460] width 18 height 18
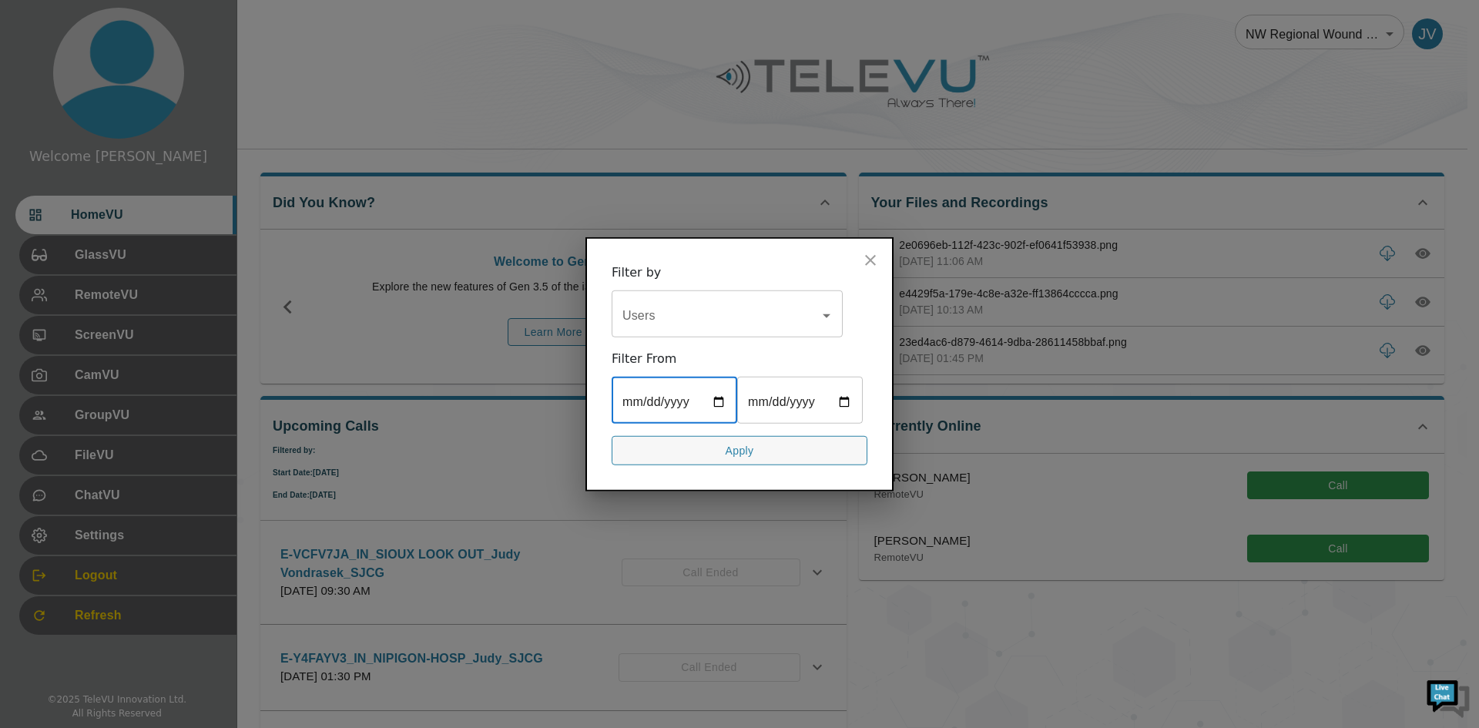
click at [696, 400] on input "2025-08-25" at bounding box center [675, 401] width 126 height 43
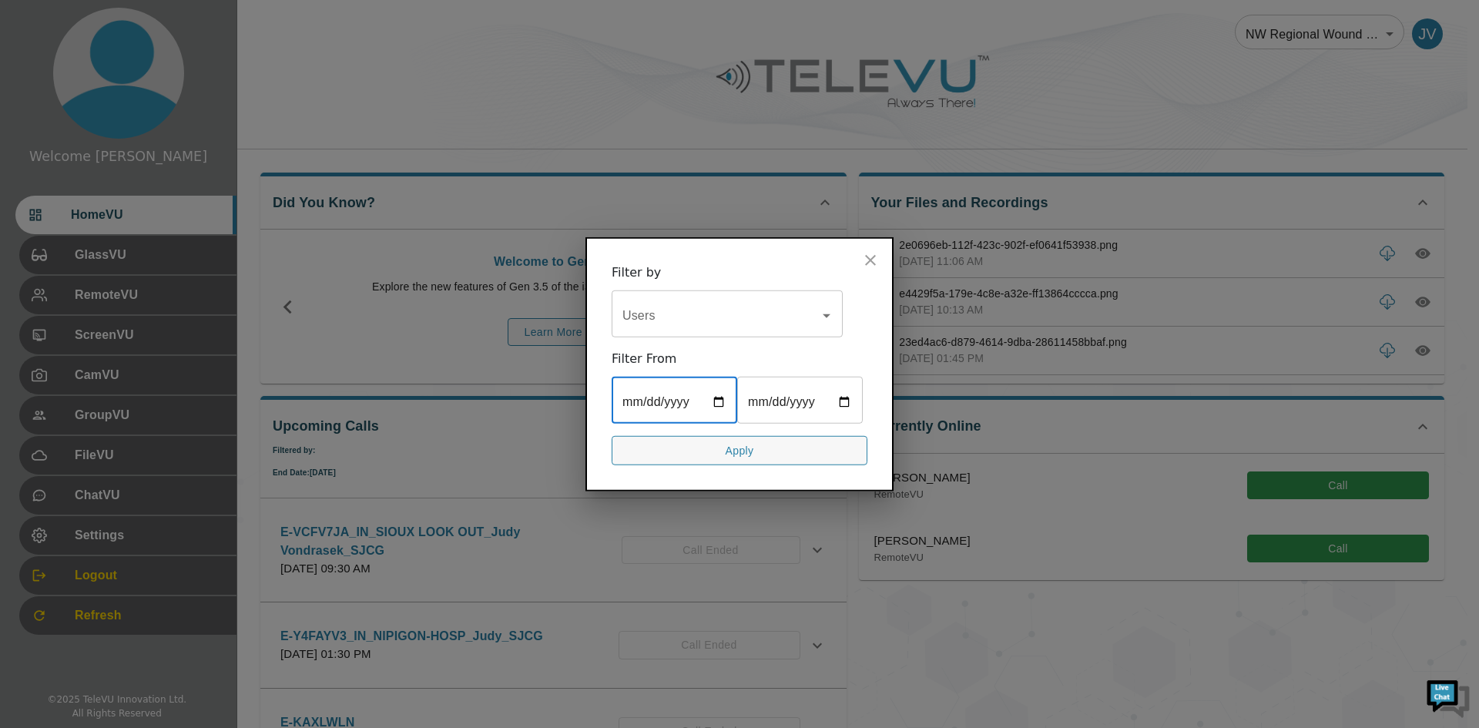
click at [661, 399] on input "date" at bounding box center [675, 401] width 126 height 43
click at [645, 399] on input "date" at bounding box center [675, 401] width 126 height 43
click at [653, 401] on input "date" at bounding box center [675, 401] width 126 height 43
click at [671, 397] on input "date" at bounding box center [675, 401] width 126 height 43
click at [846, 401] on input "2025-09-25" at bounding box center [800, 401] width 126 height 43
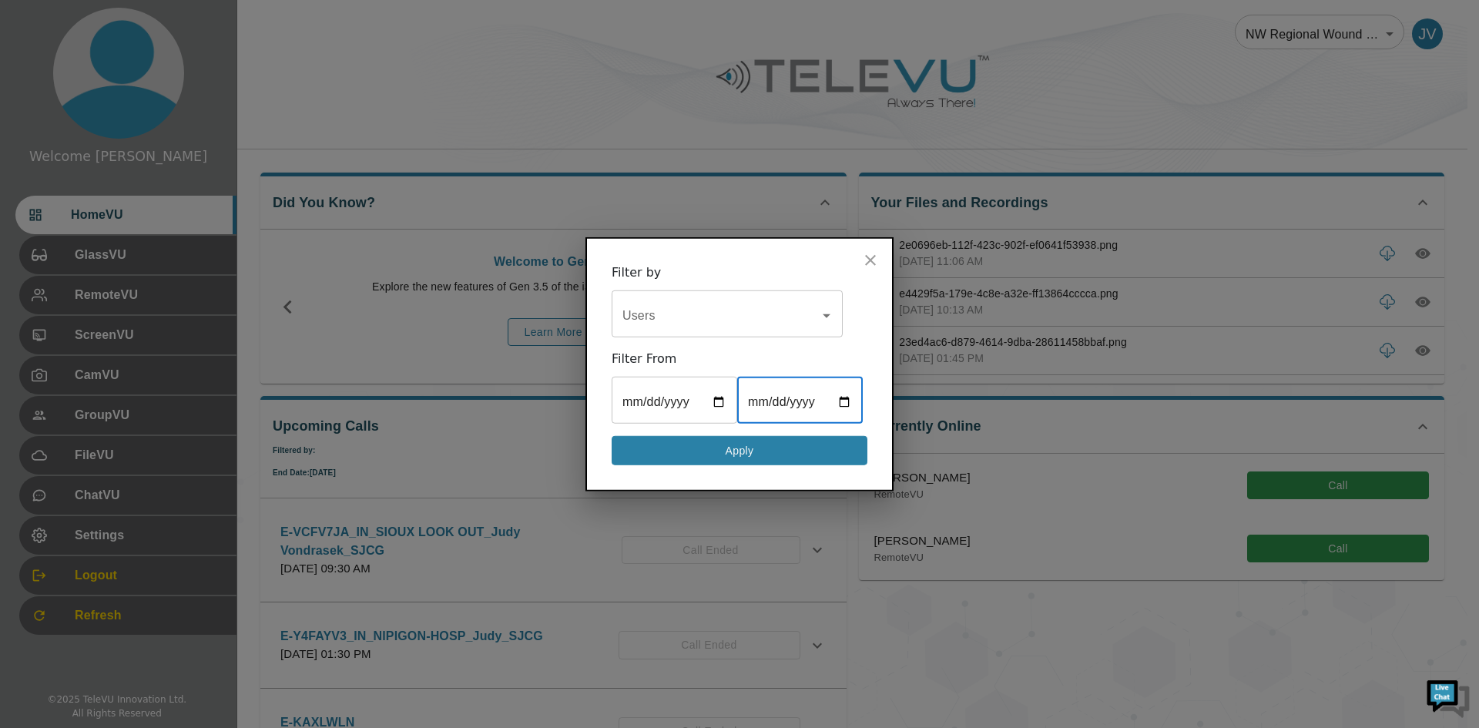
click at [762, 457] on button "Apply" at bounding box center [740, 450] width 256 height 30
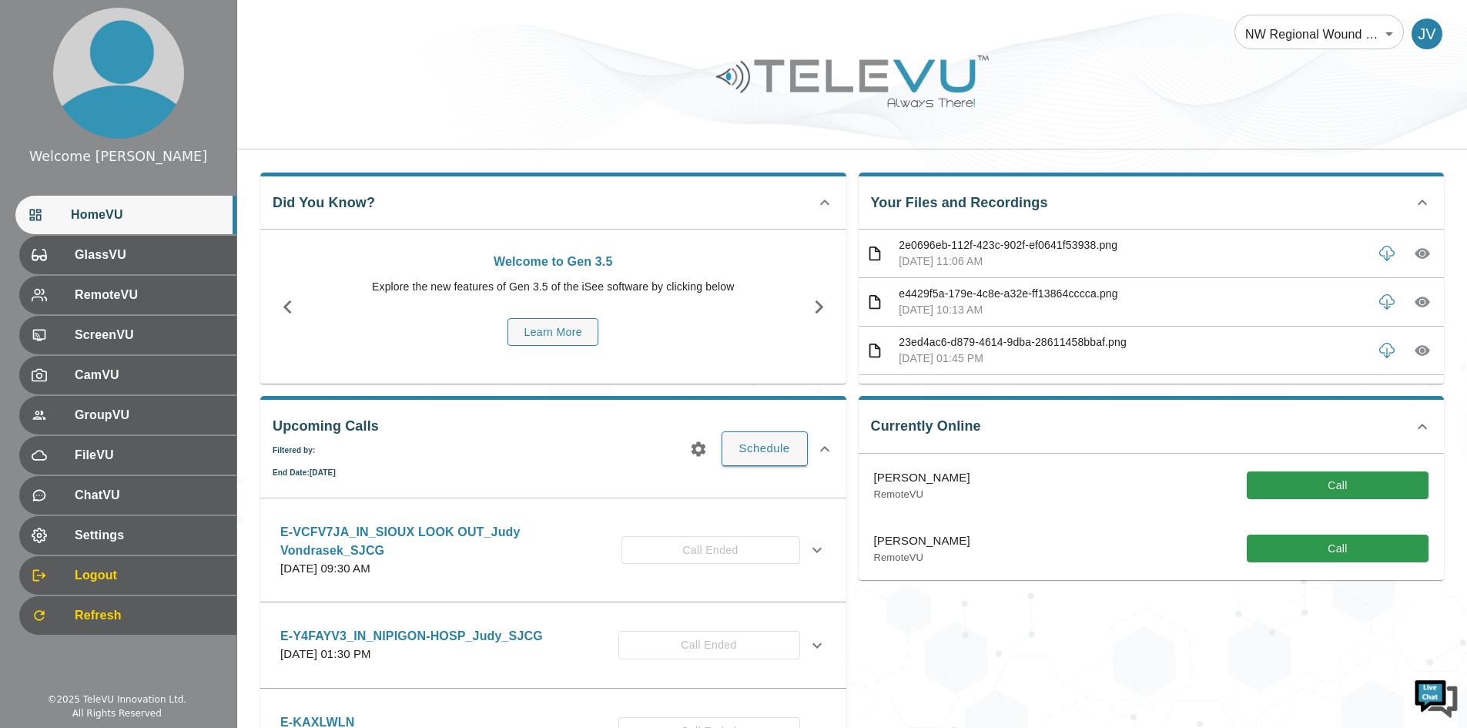
click at [824, 444] on icon at bounding box center [825, 449] width 18 height 18
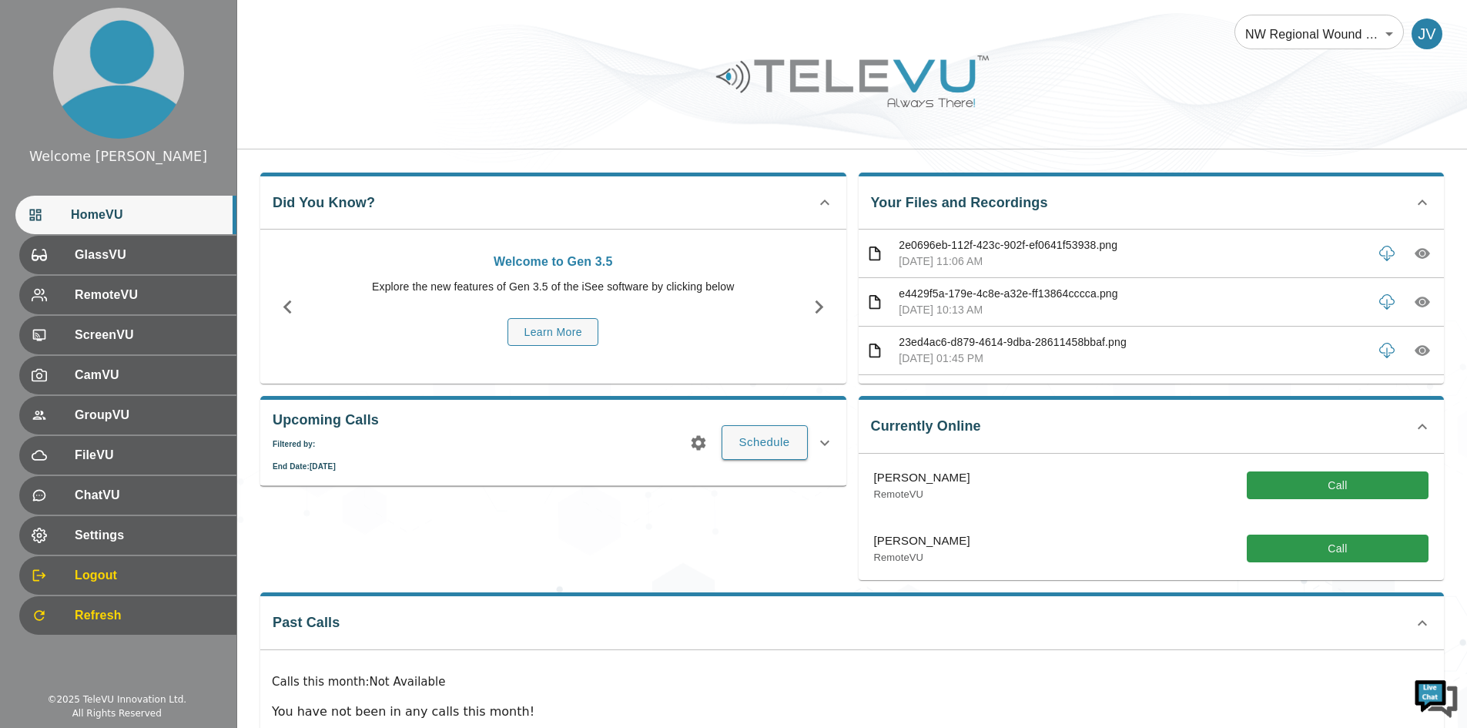
click at [1110, 659] on div "Calls this month : Not Available You have not been in any calls this month!" at bounding box center [852, 703] width 1184 height 107
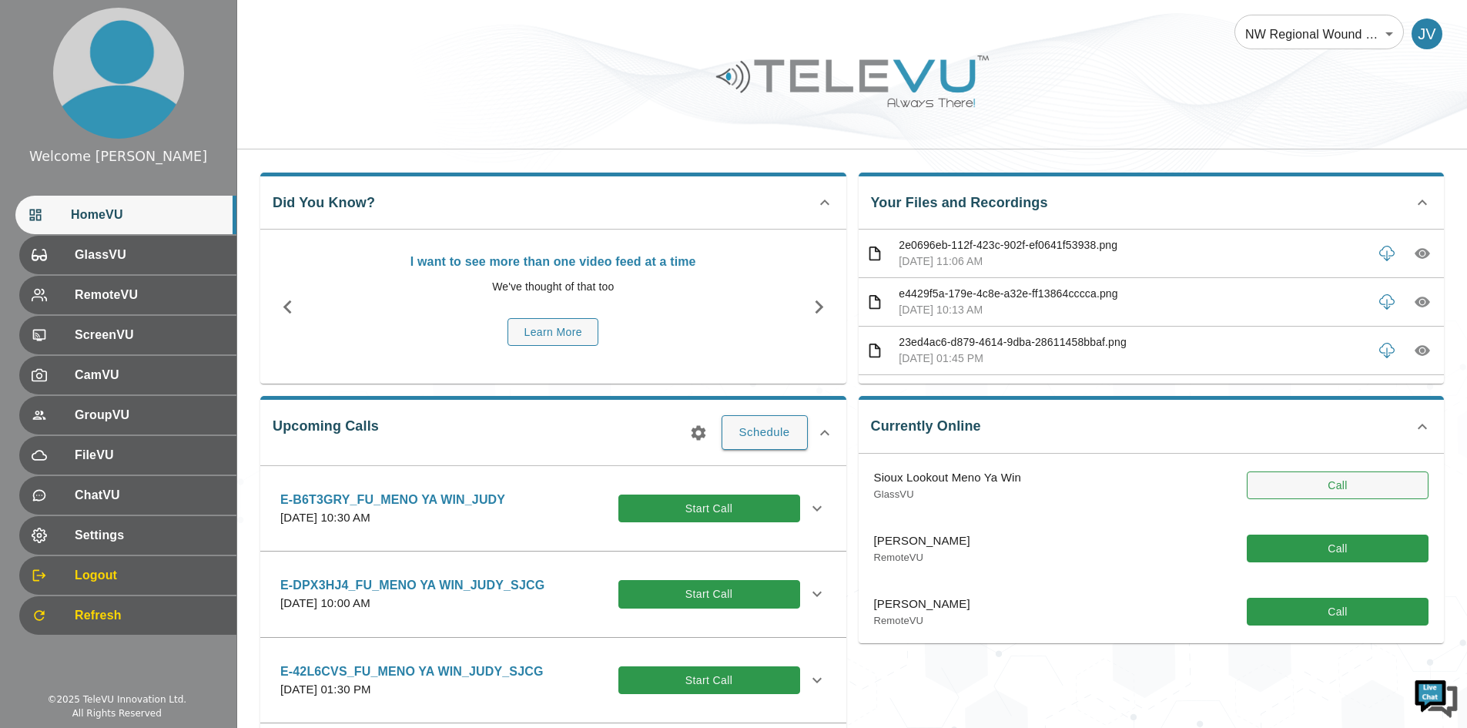
click at [1302, 482] on button "Call" at bounding box center [1338, 485] width 182 height 29
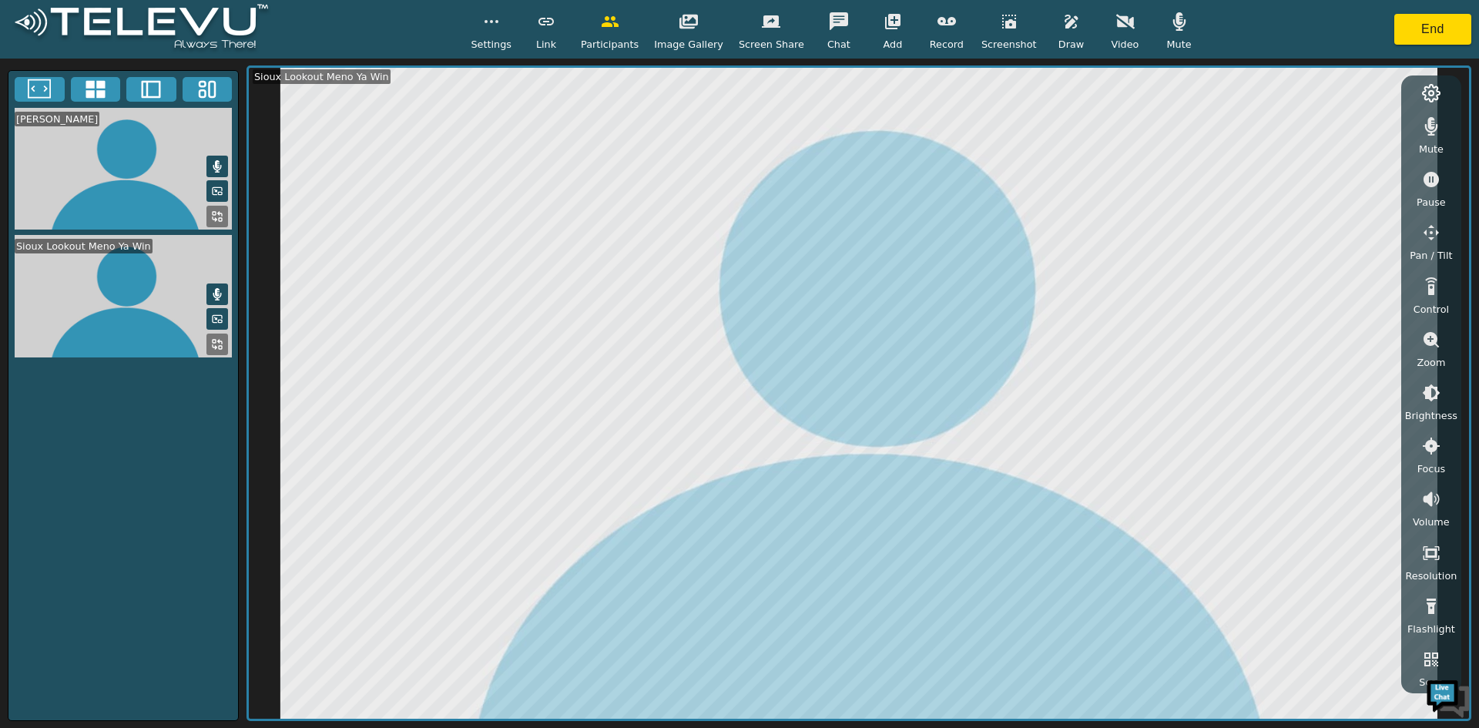
click at [168, 504] on div "[PERSON_NAME] Sioux Lookout Meno Ya Win" at bounding box center [123, 395] width 231 height 651
click at [1002, 23] on icon "button" at bounding box center [1009, 22] width 14 height 14
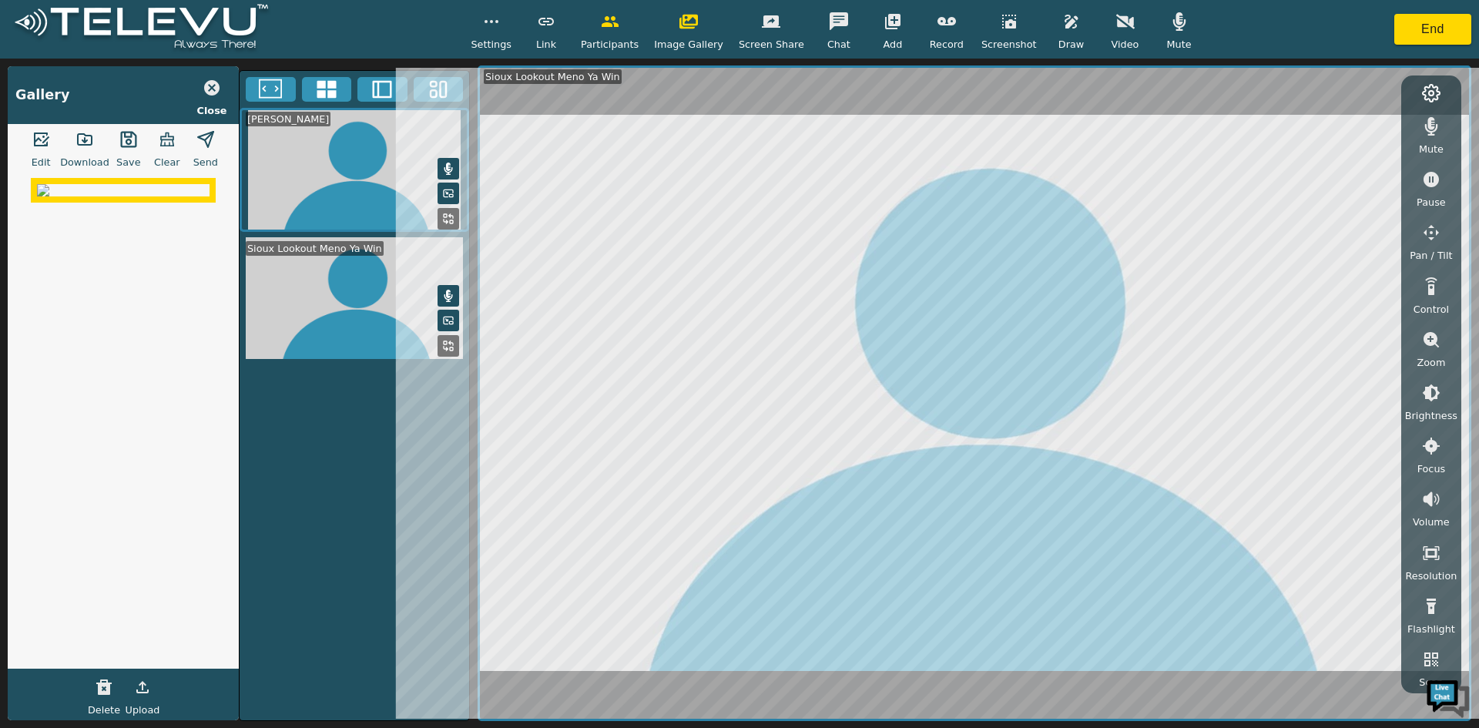
click at [86, 144] on icon "button" at bounding box center [85, 139] width 14 height 11
click at [1433, 338] on icon "button" at bounding box center [1431, 339] width 18 height 18
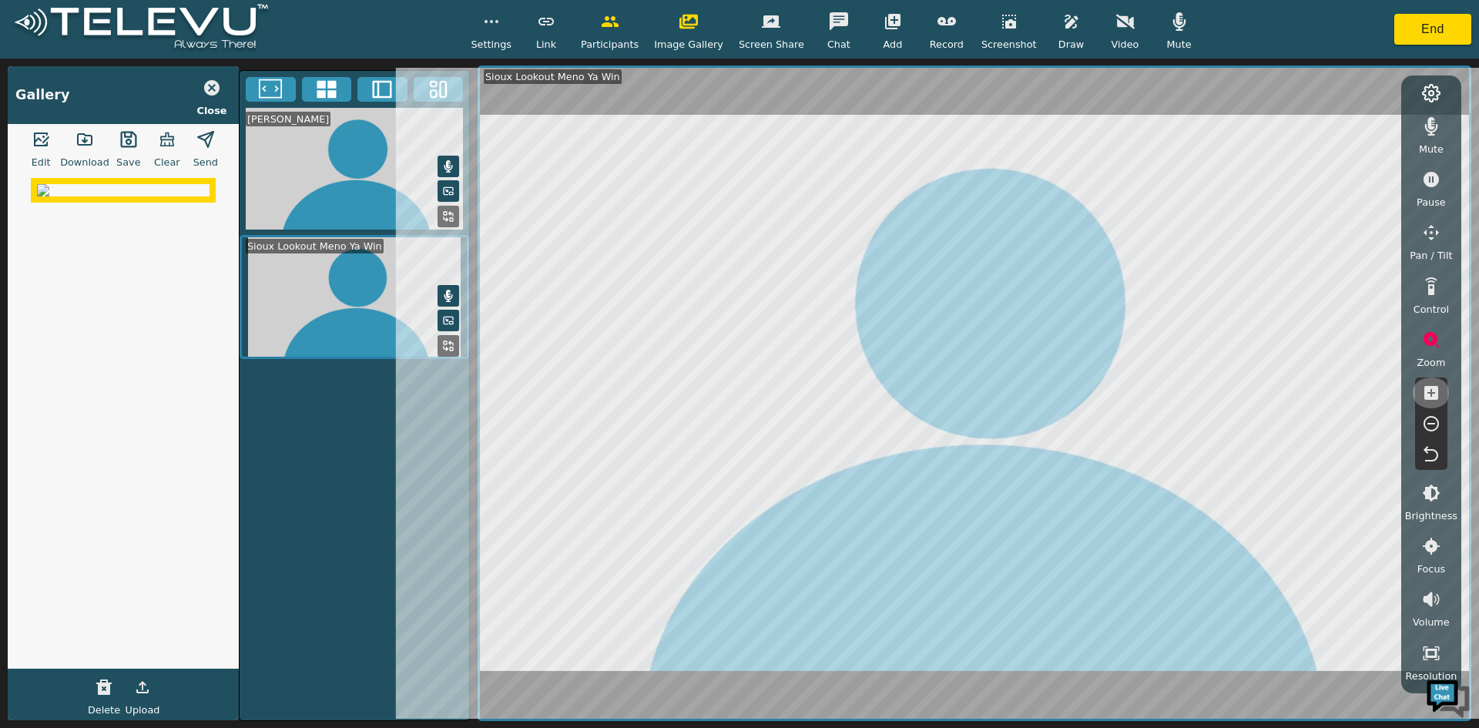
click at [1433, 393] on icon "button" at bounding box center [1431, 393] width 18 height 18
click at [1429, 391] on icon "button" at bounding box center [1431, 393] width 14 height 14
click at [1000, 28] on icon "button" at bounding box center [1009, 21] width 18 height 18
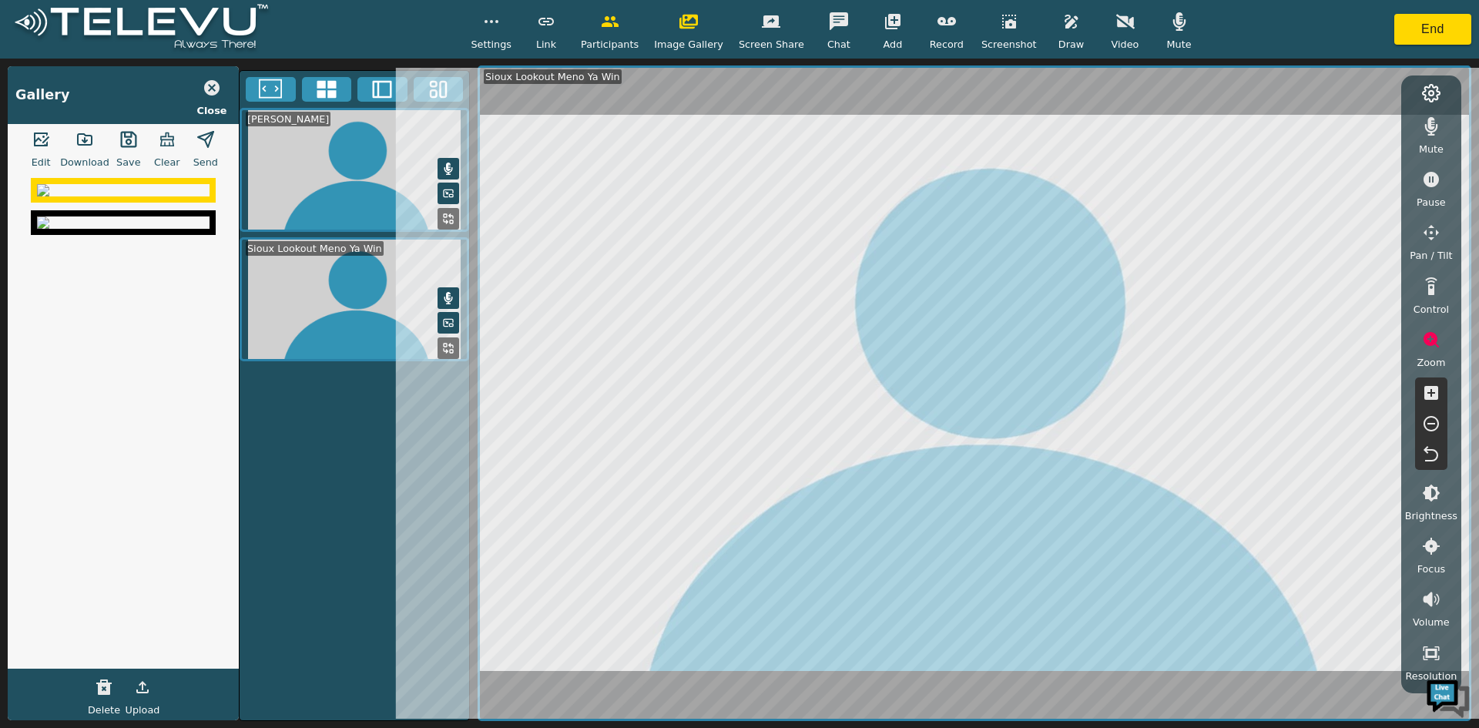
click at [1434, 425] on icon "button" at bounding box center [1431, 423] width 18 height 18
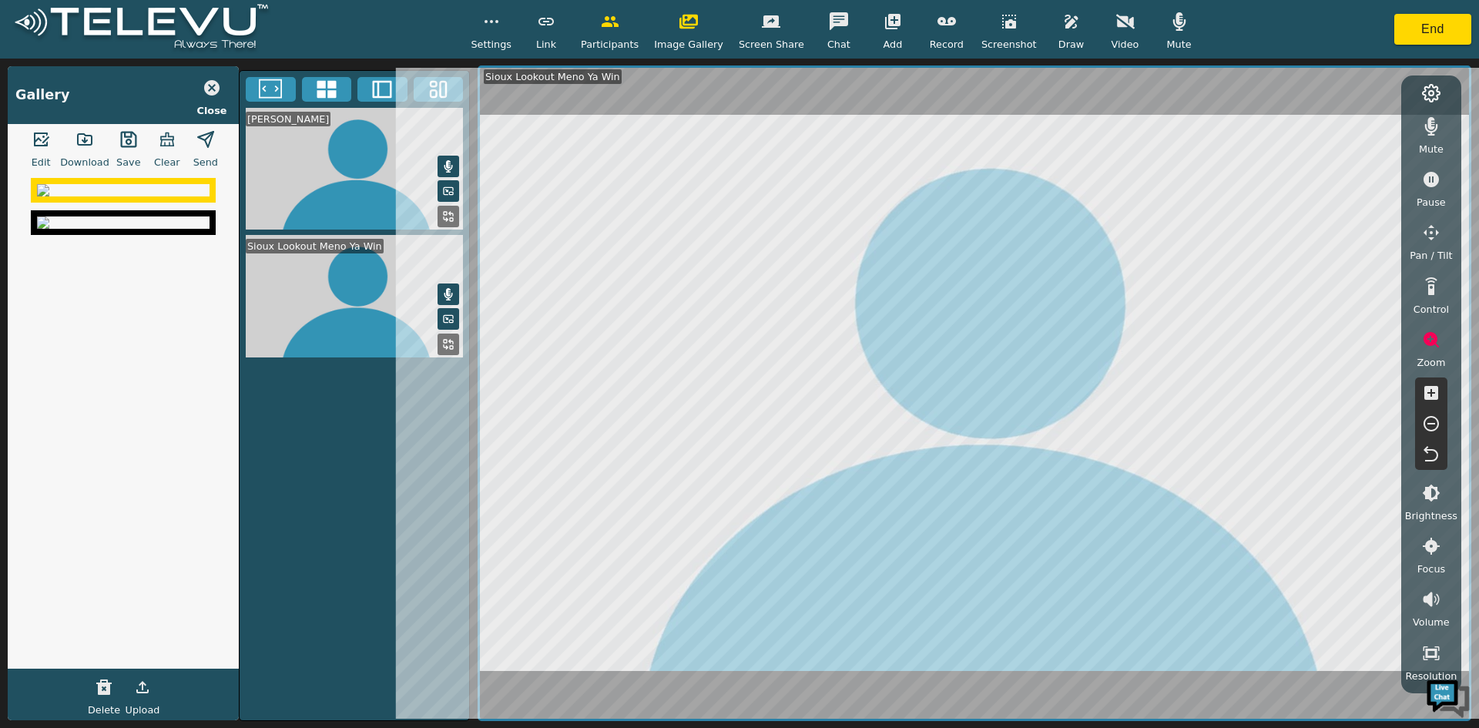
click at [1172, 27] on icon "button" at bounding box center [1178, 21] width 13 height 18
click at [107, 229] on img at bounding box center [123, 222] width 173 height 12
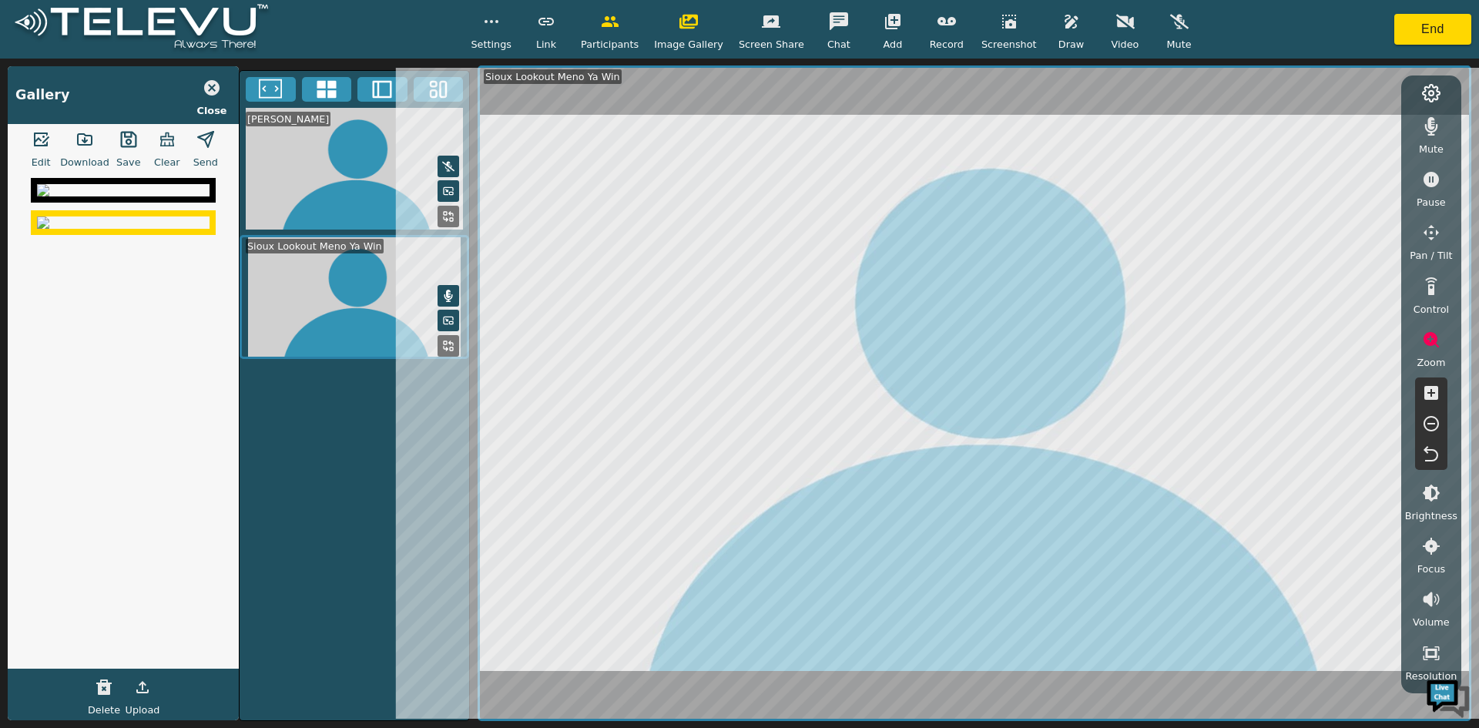
click at [124, 196] on img at bounding box center [123, 190] width 173 height 12
click at [86, 136] on icon "button" at bounding box center [84, 139] width 18 height 18
click at [1436, 424] on icon "button" at bounding box center [1431, 423] width 18 height 18
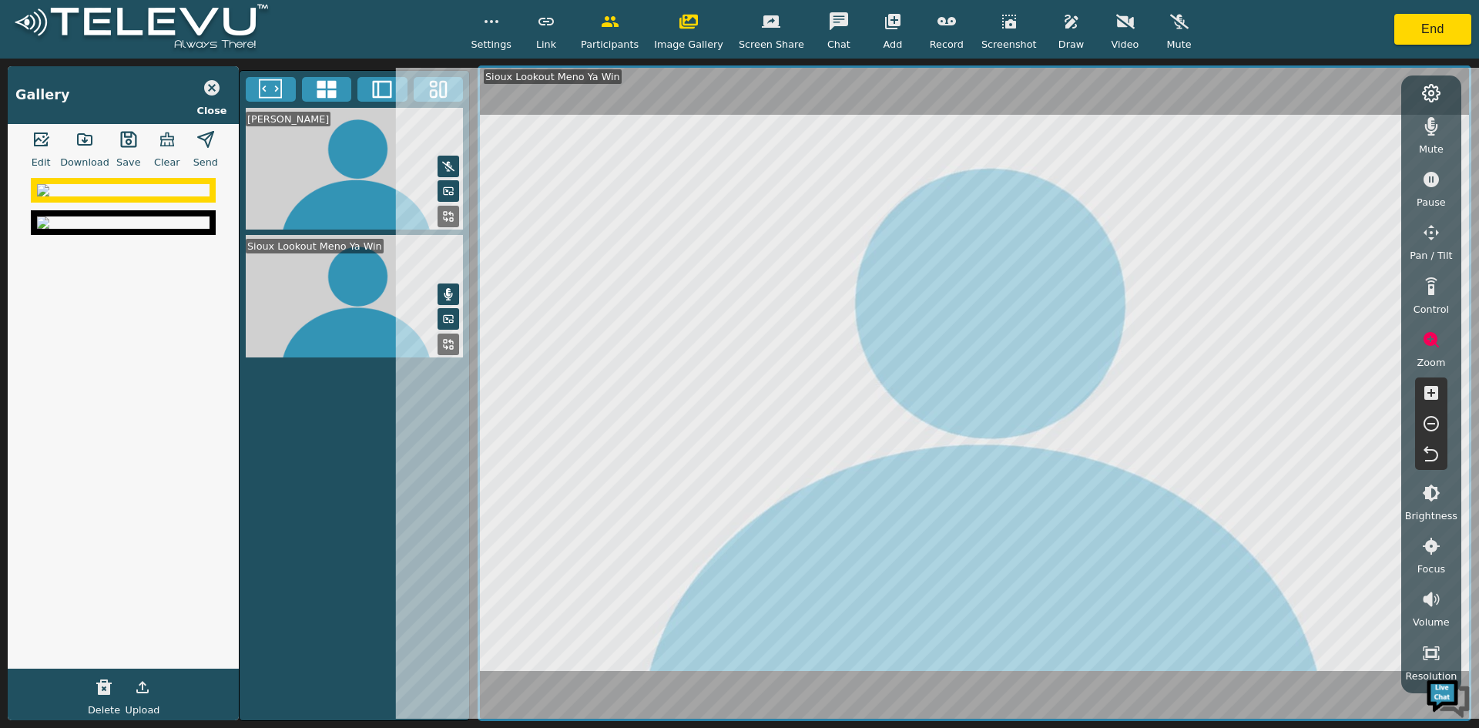
click at [1170, 18] on icon "button" at bounding box center [1179, 22] width 18 height 15
click at [1432, 424] on icon "button" at bounding box center [1431, 423] width 15 height 15
click at [1062, 25] on icon "button" at bounding box center [1071, 21] width 18 height 18
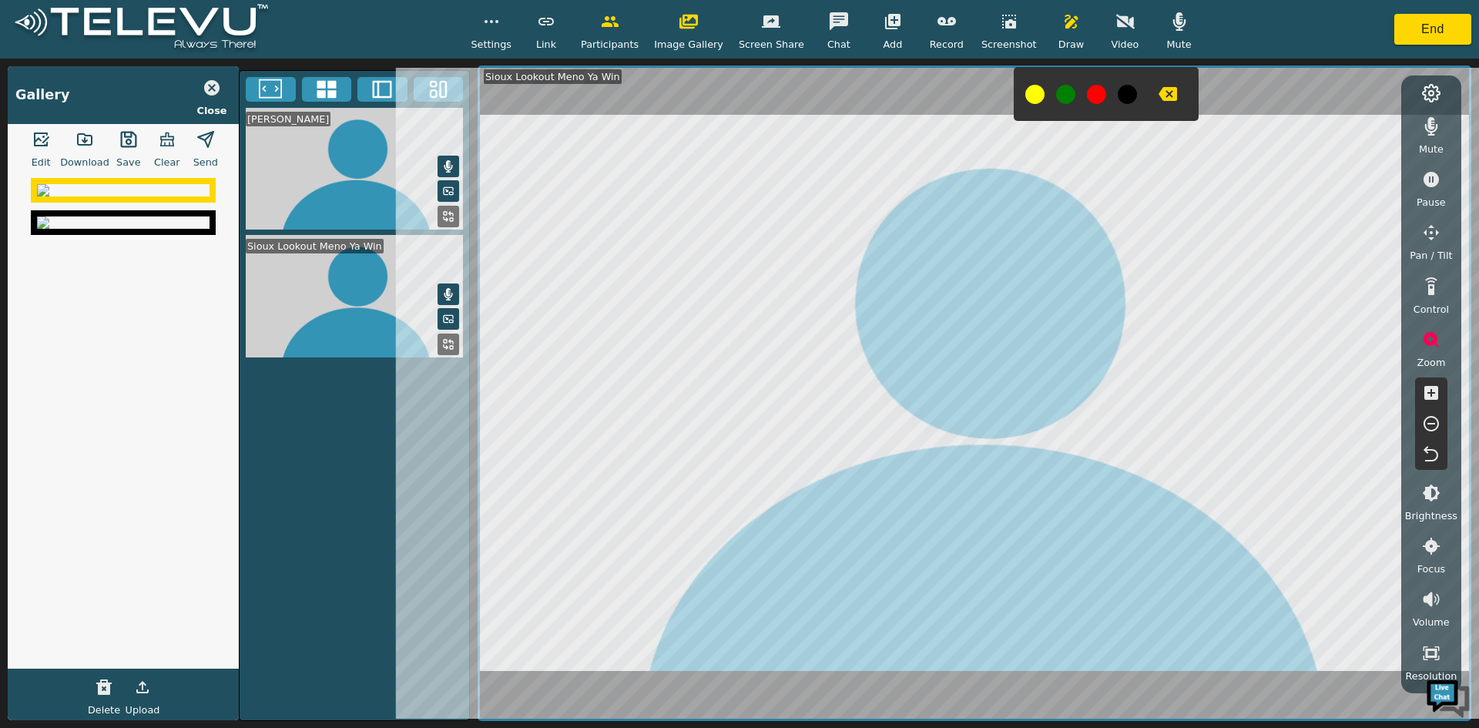
click at [1062, 30] on icon "button" at bounding box center [1071, 21] width 18 height 18
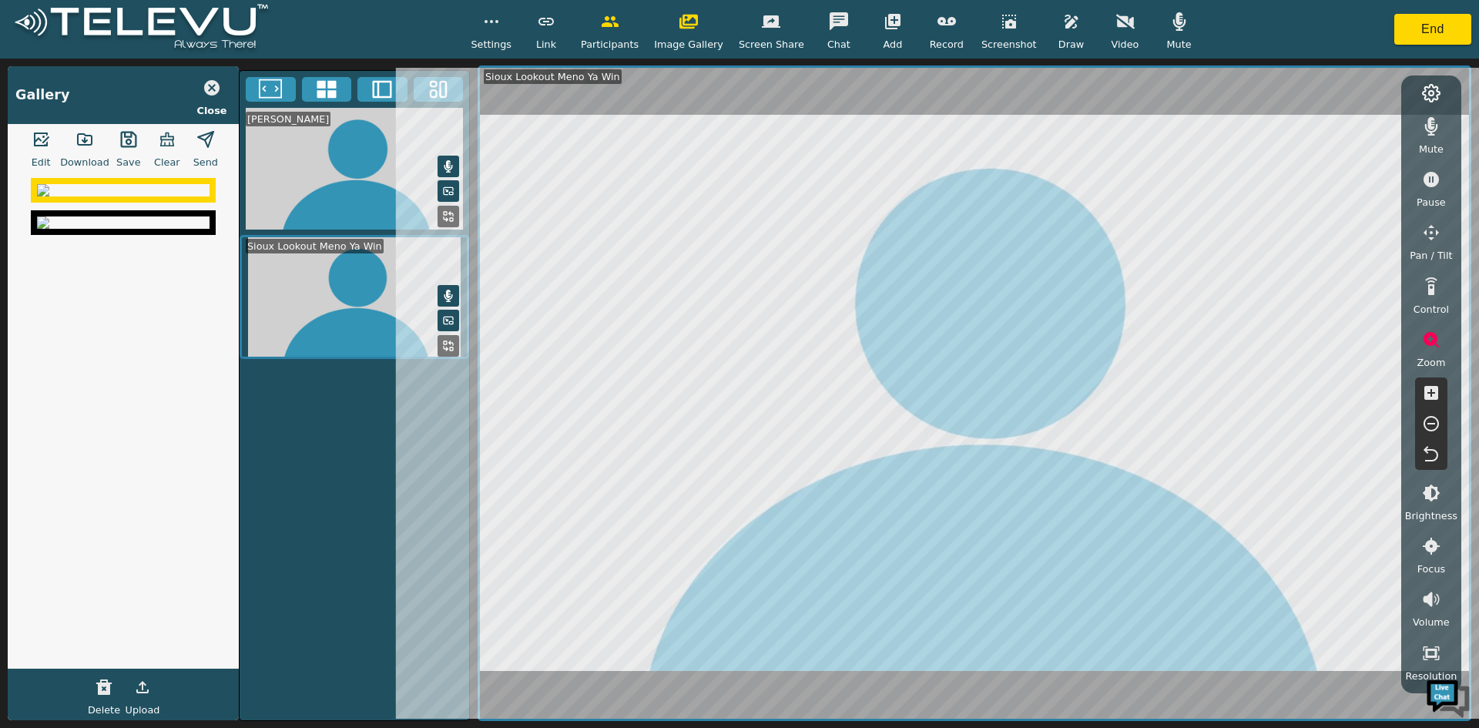
click at [1000, 31] on icon "button" at bounding box center [1009, 21] width 18 height 18
click at [85, 138] on icon "button" at bounding box center [85, 139] width 14 height 11
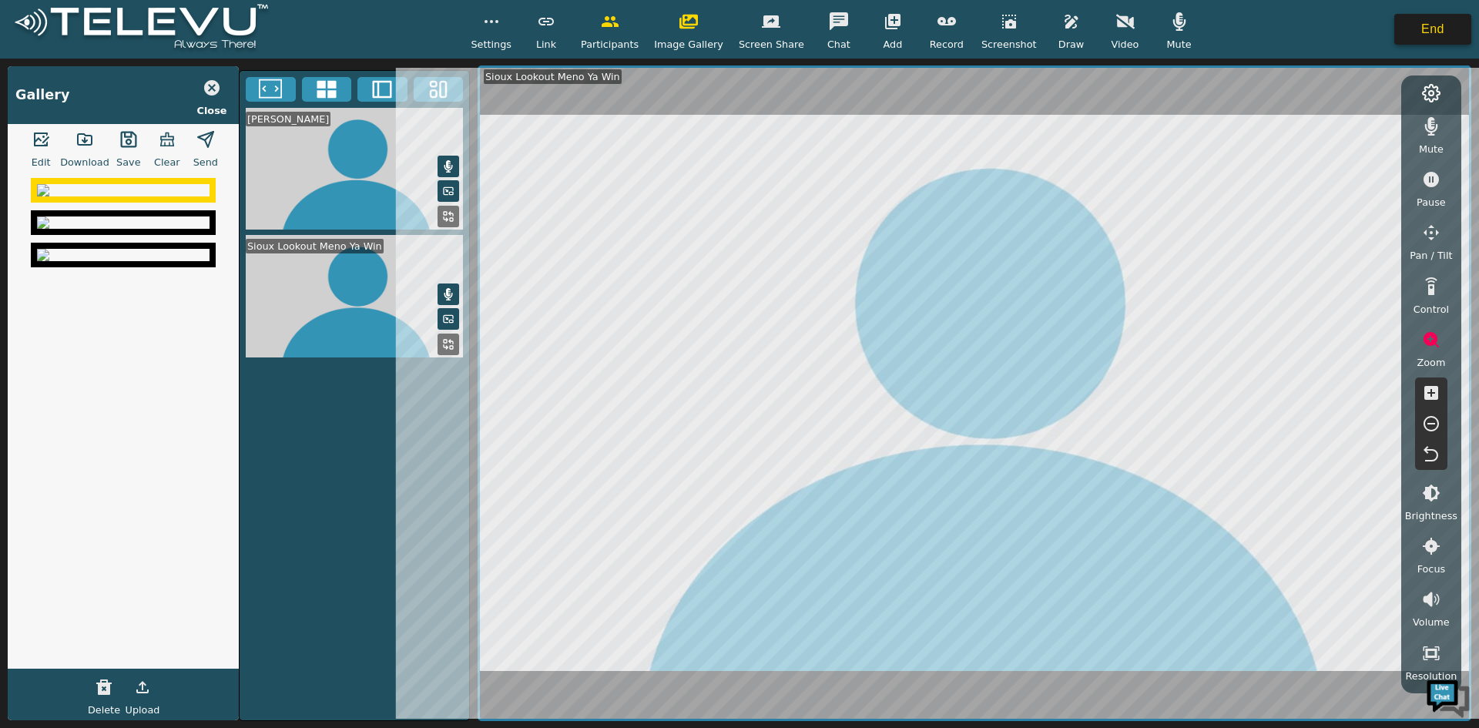
click at [1414, 35] on button "End" at bounding box center [1432, 29] width 77 height 31
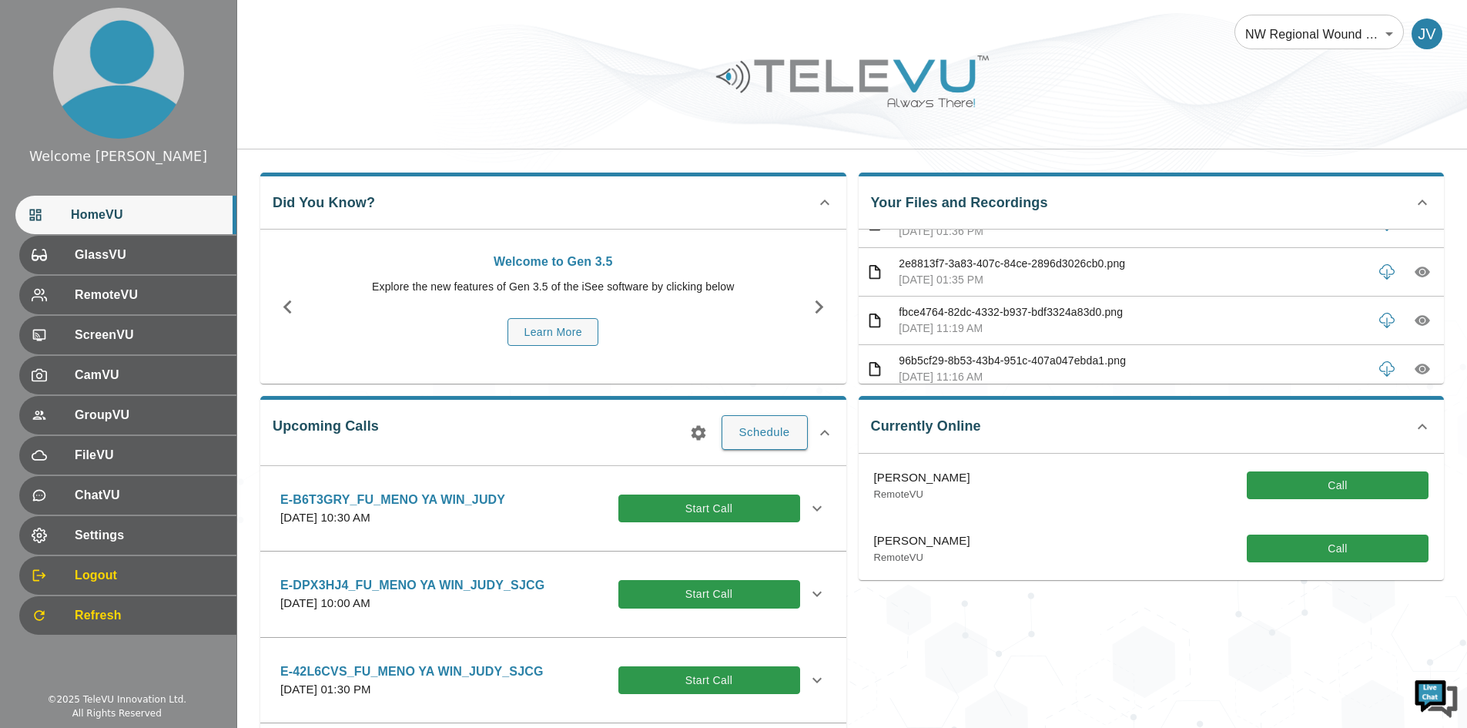
scroll to position [308, 0]
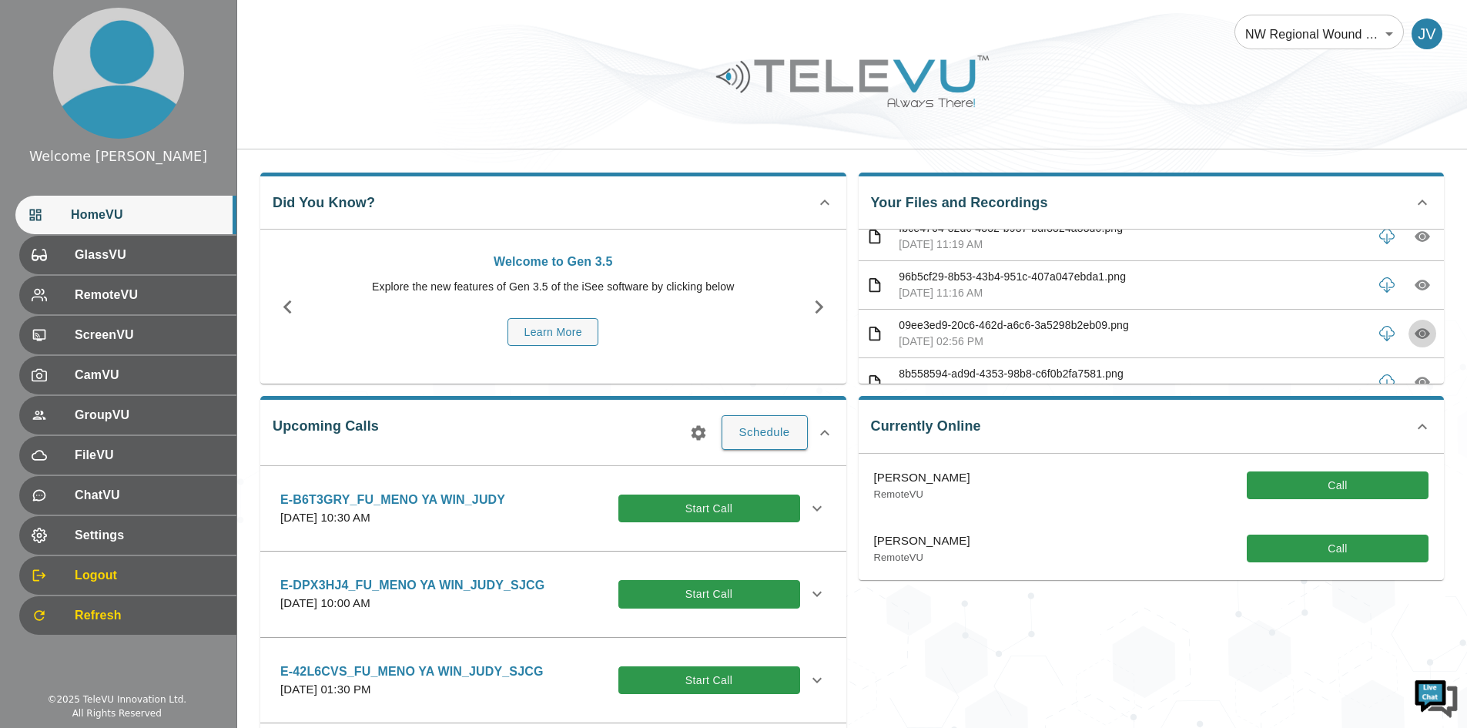
click at [1415, 332] on icon "button" at bounding box center [1422, 334] width 15 height 11
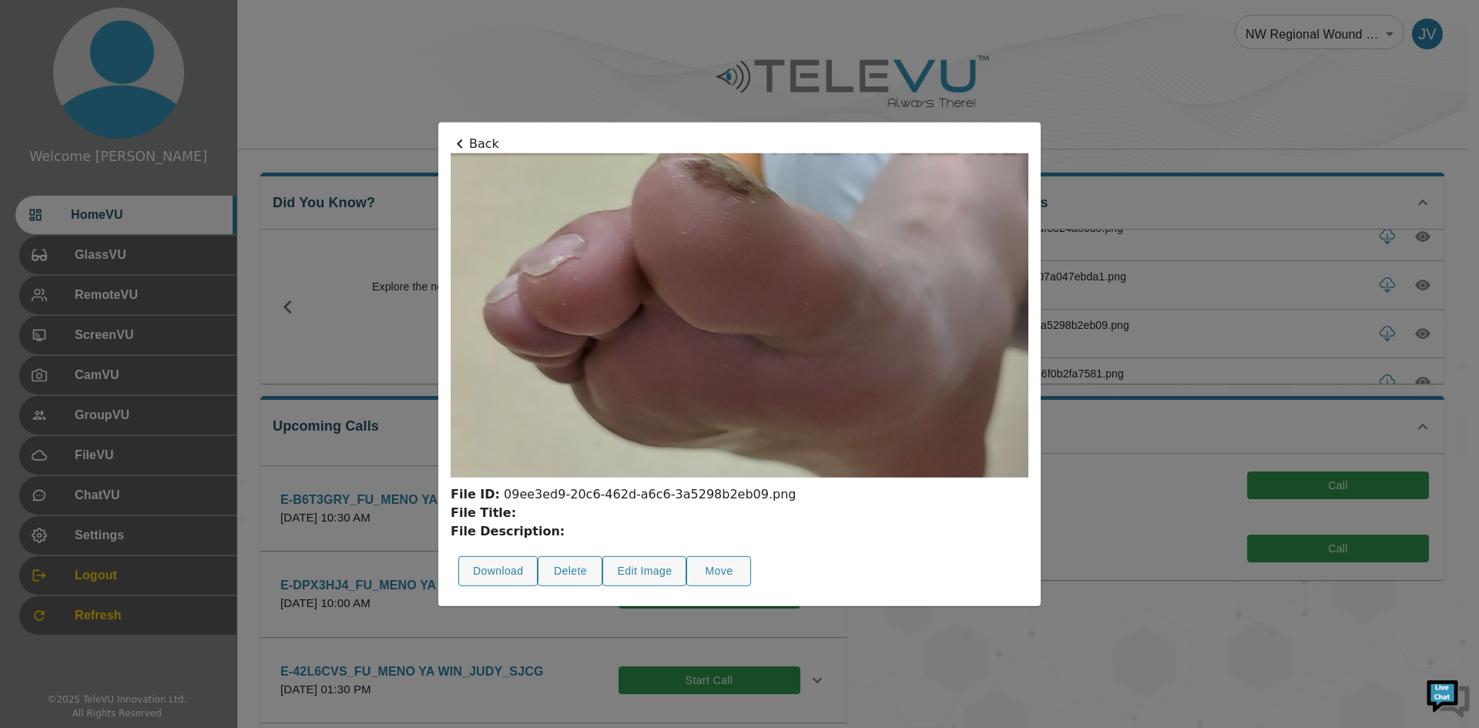
click at [465, 141] on icon at bounding box center [460, 143] width 18 height 18
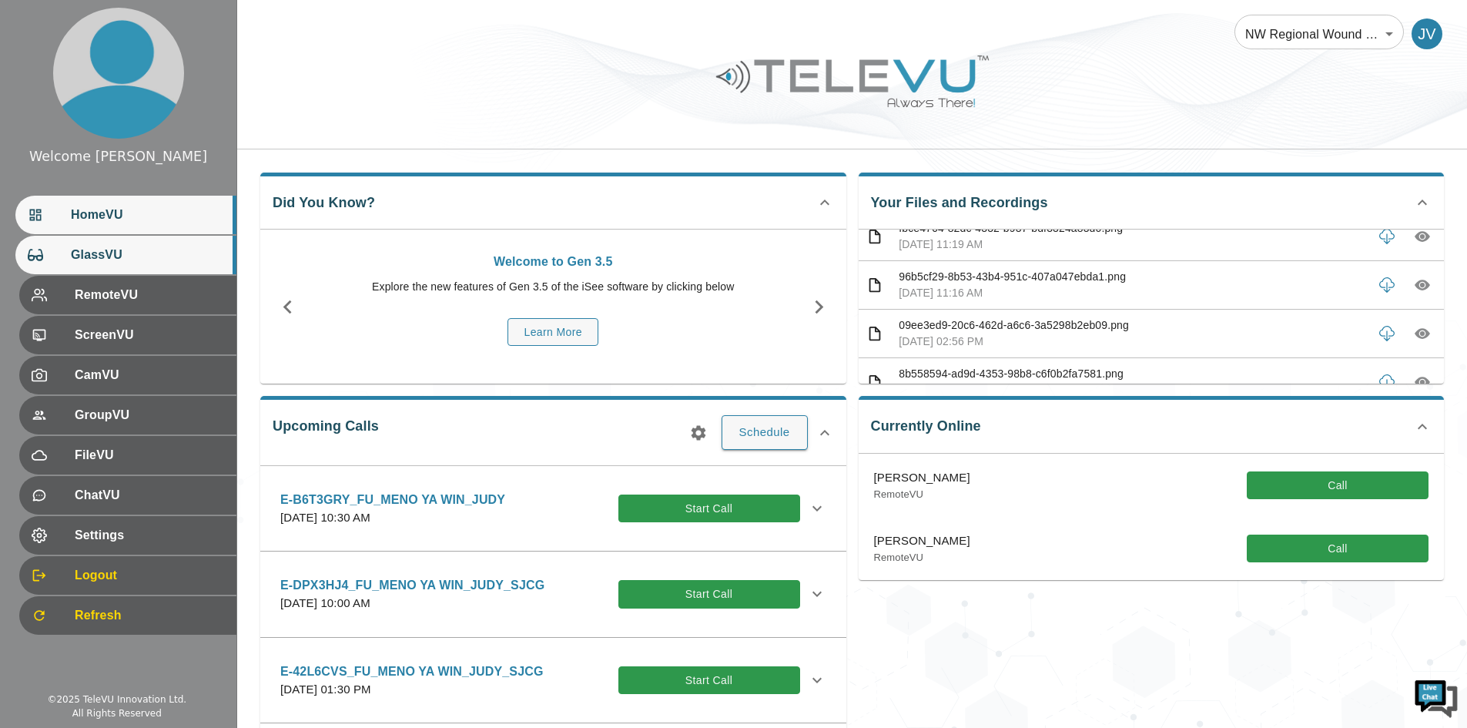
click at [153, 269] on div "GlassVU" at bounding box center [125, 255] width 221 height 39
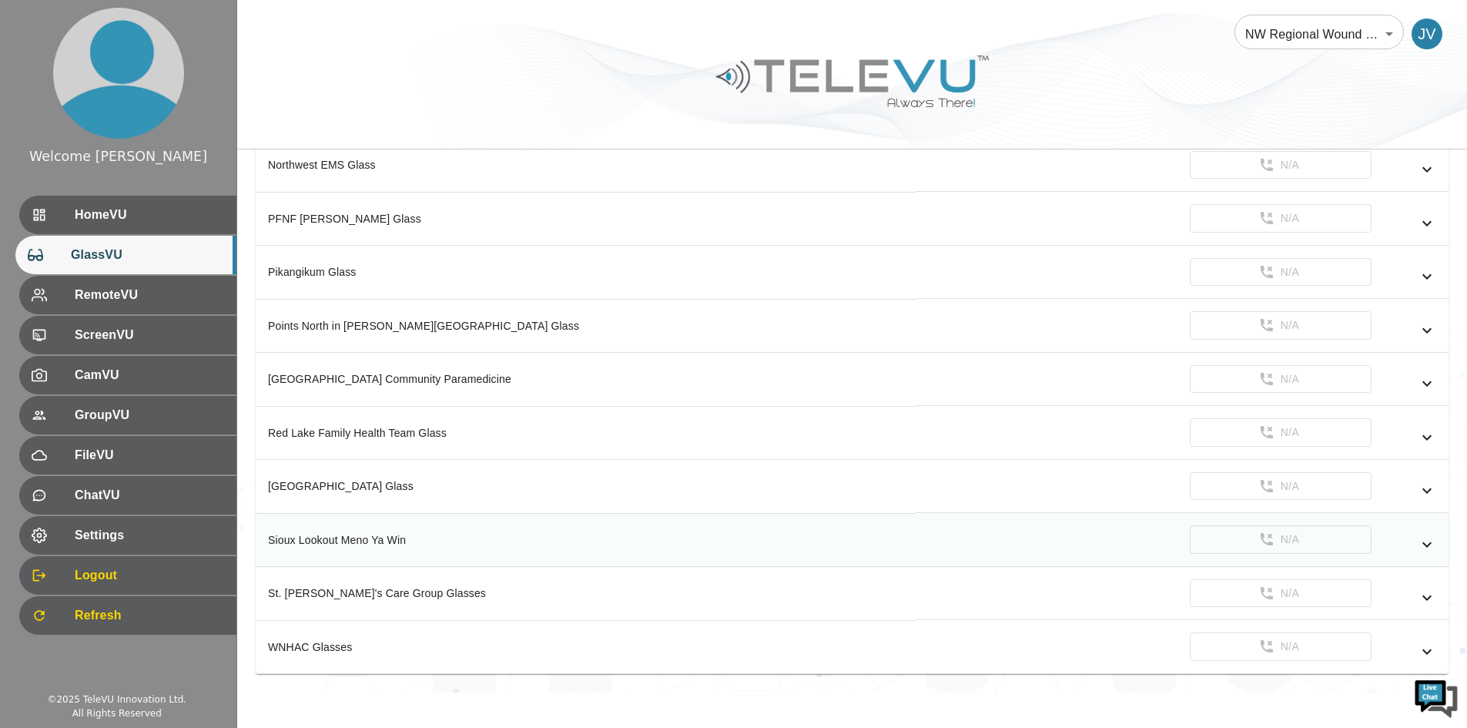
scroll to position [827, 0]
click at [94, 262] on span "GlassVU" at bounding box center [147, 255] width 153 height 18
